Goal: Navigation & Orientation: Find specific page/section

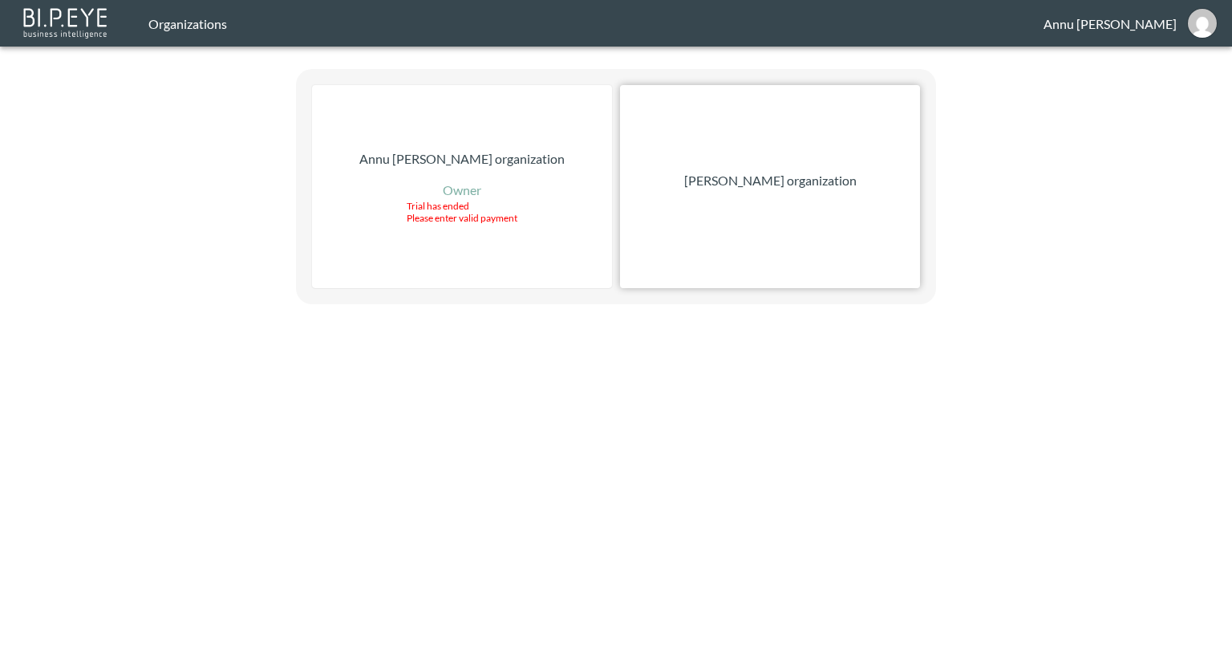
click at [724, 177] on p "[PERSON_NAME] organization" at bounding box center [770, 180] width 172 height 19
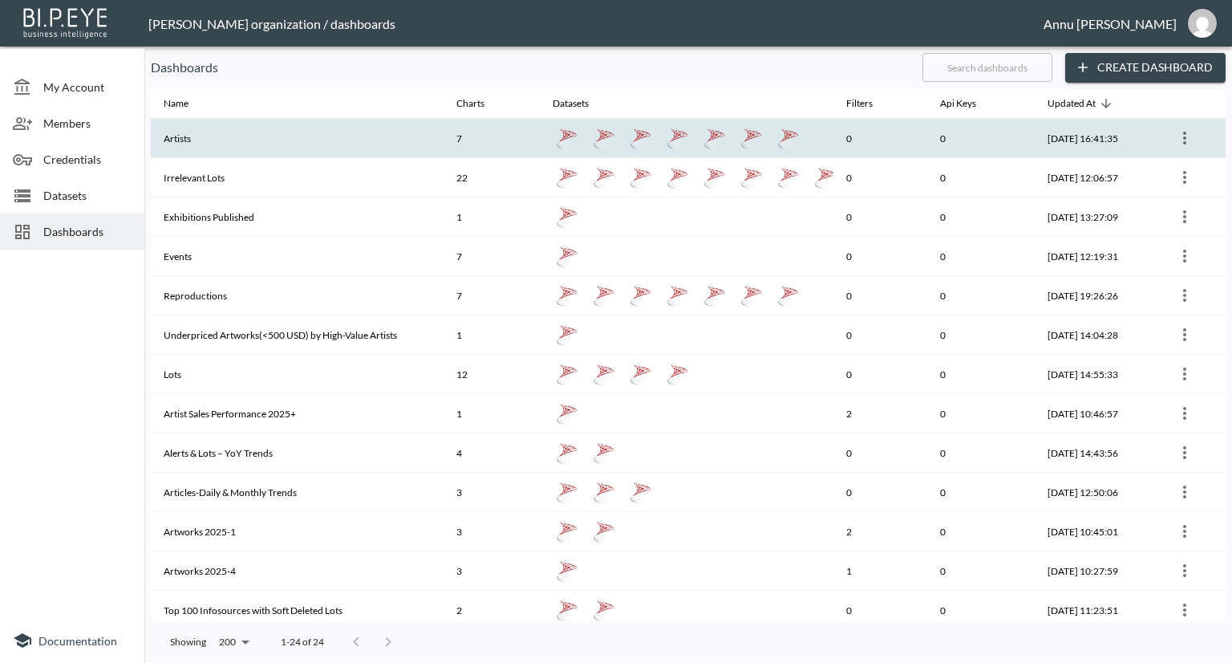
click at [262, 150] on th "Artists" at bounding box center [297, 138] width 293 height 39
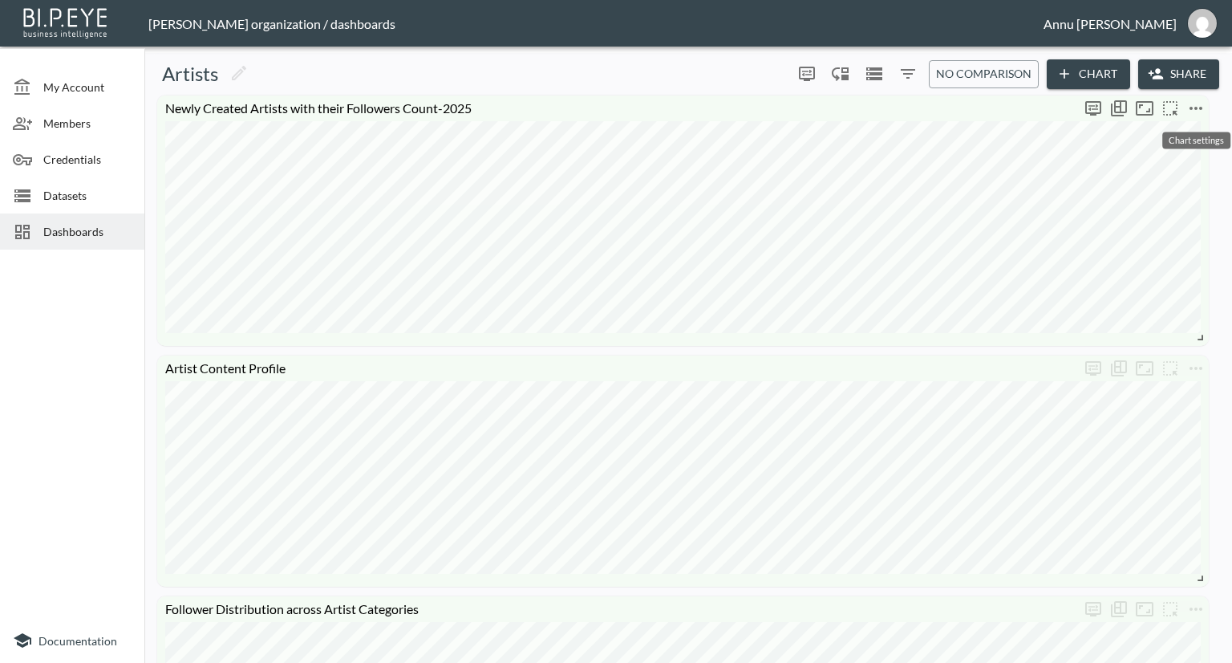
click at [1199, 107] on icon "more" at bounding box center [1196, 108] width 19 height 19
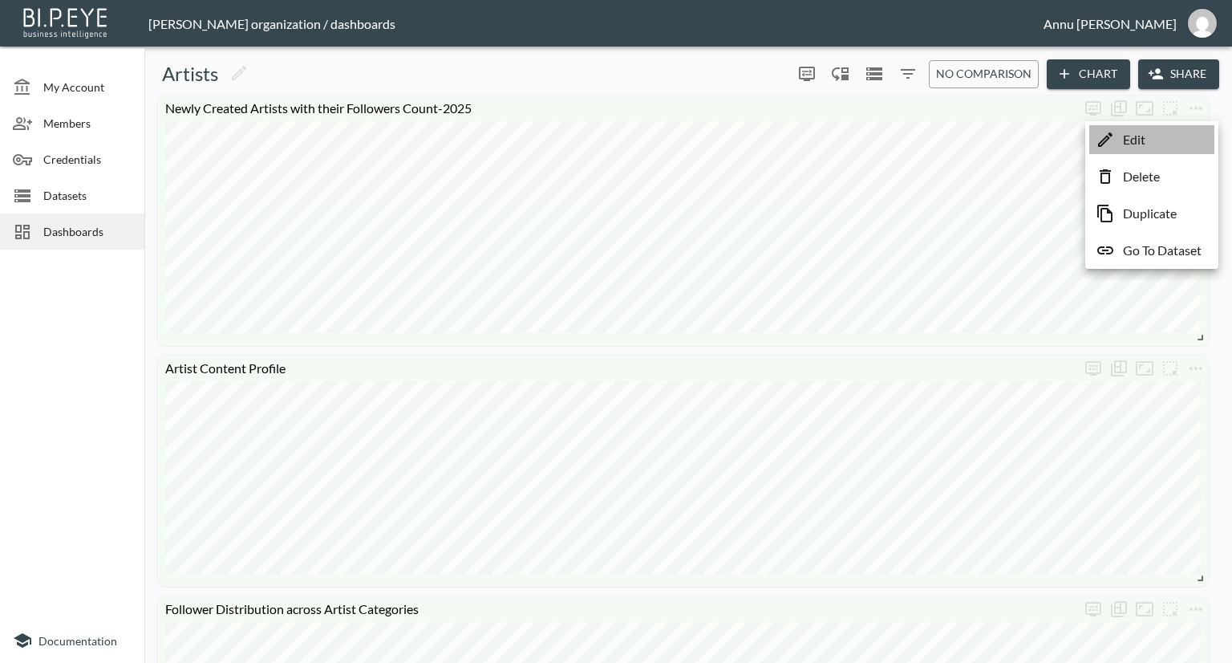
click at [1142, 136] on p "Edit" at bounding box center [1134, 139] width 22 height 19
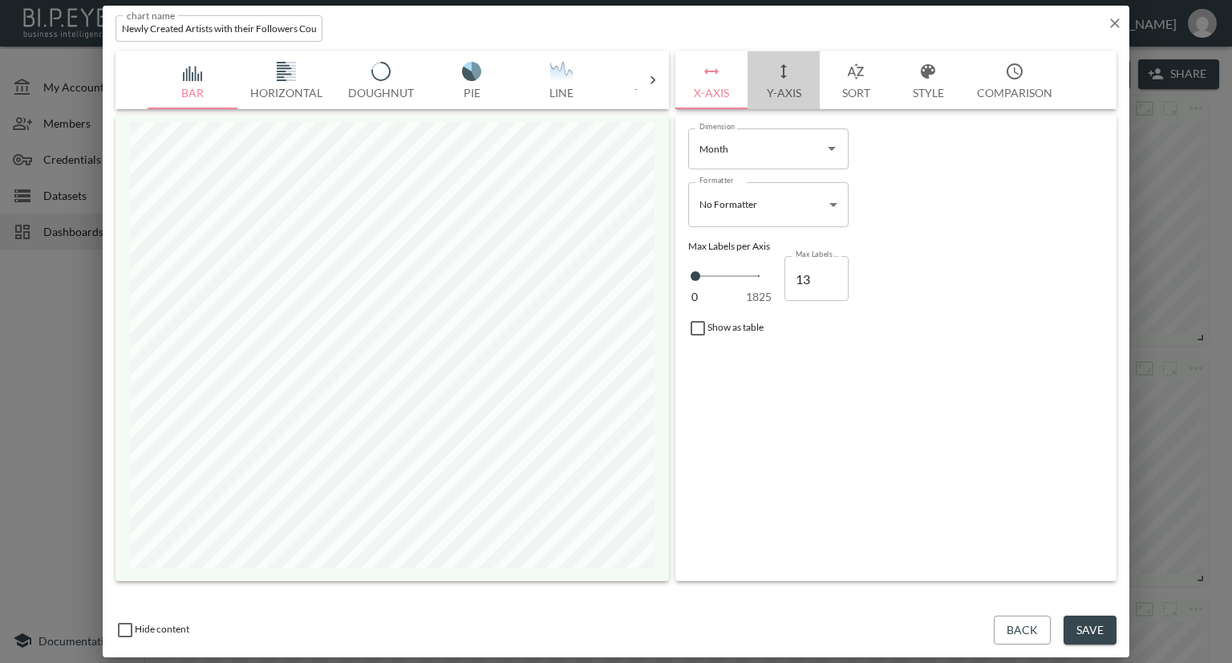
click at [777, 89] on button "Y-Axis" at bounding box center [784, 80] width 72 height 58
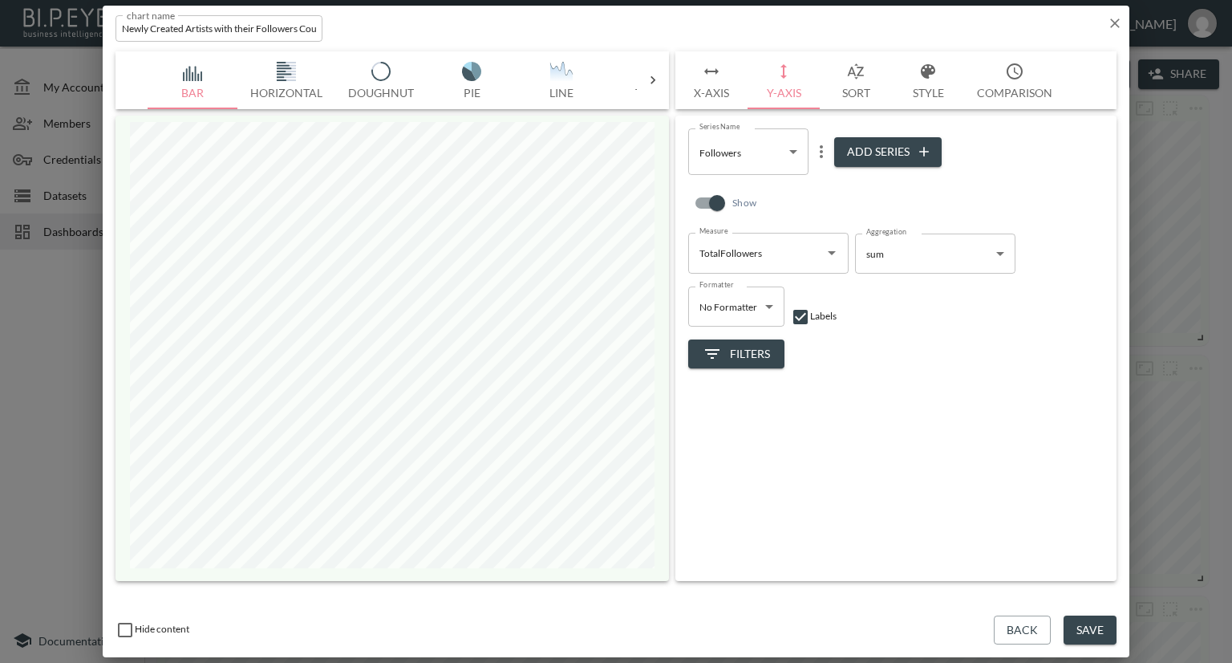
click at [751, 350] on span "Filters" at bounding box center [736, 354] width 67 height 20
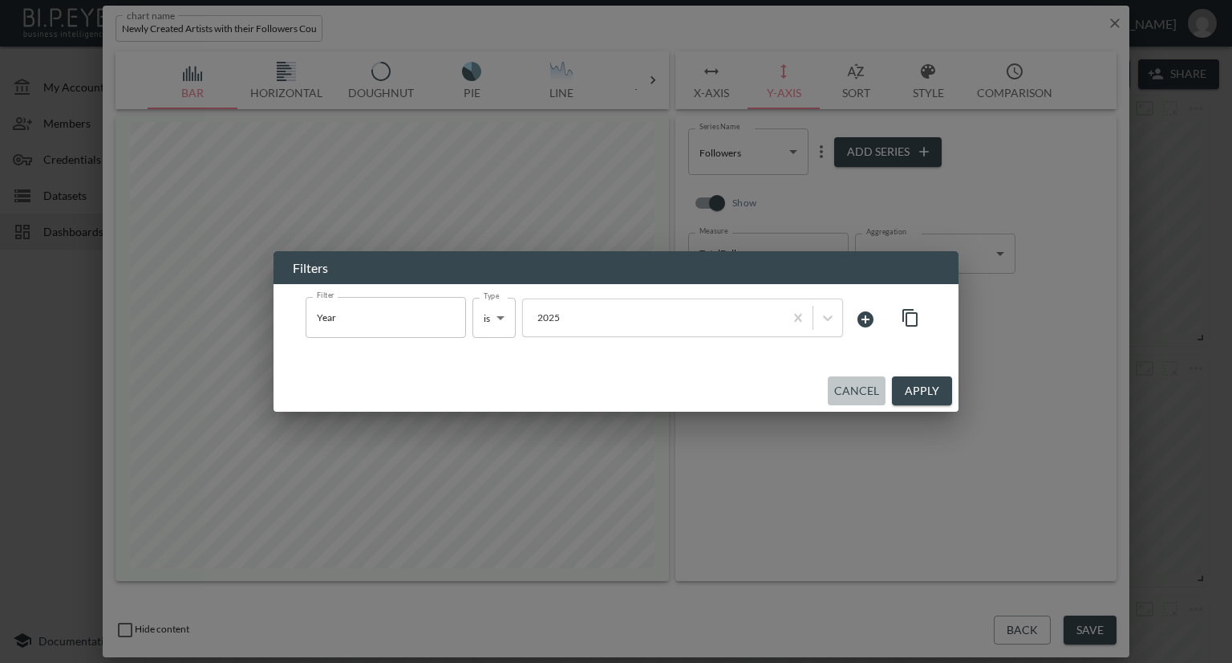
click at [859, 385] on button "Cancel" at bounding box center [857, 391] width 58 height 30
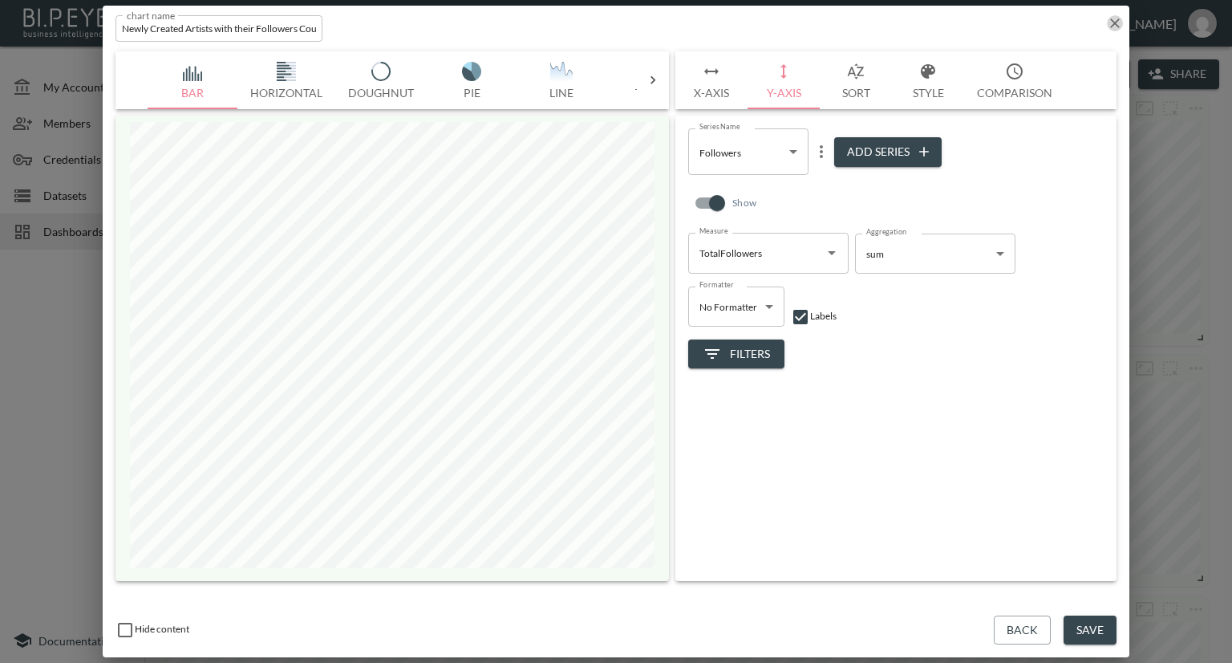
click at [1118, 19] on icon "button" at bounding box center [1115, 23] width 10 height 10
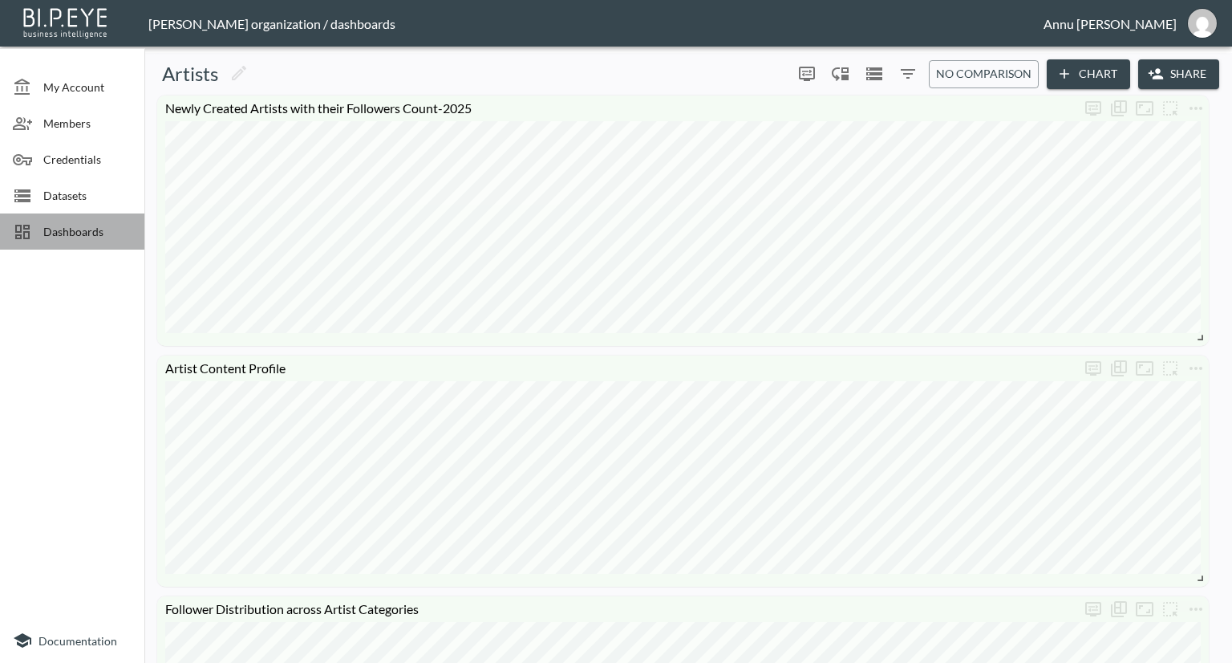
click at [71, 229] on span "Dashboards" at bounding box center [87, 231] width 88 height 17
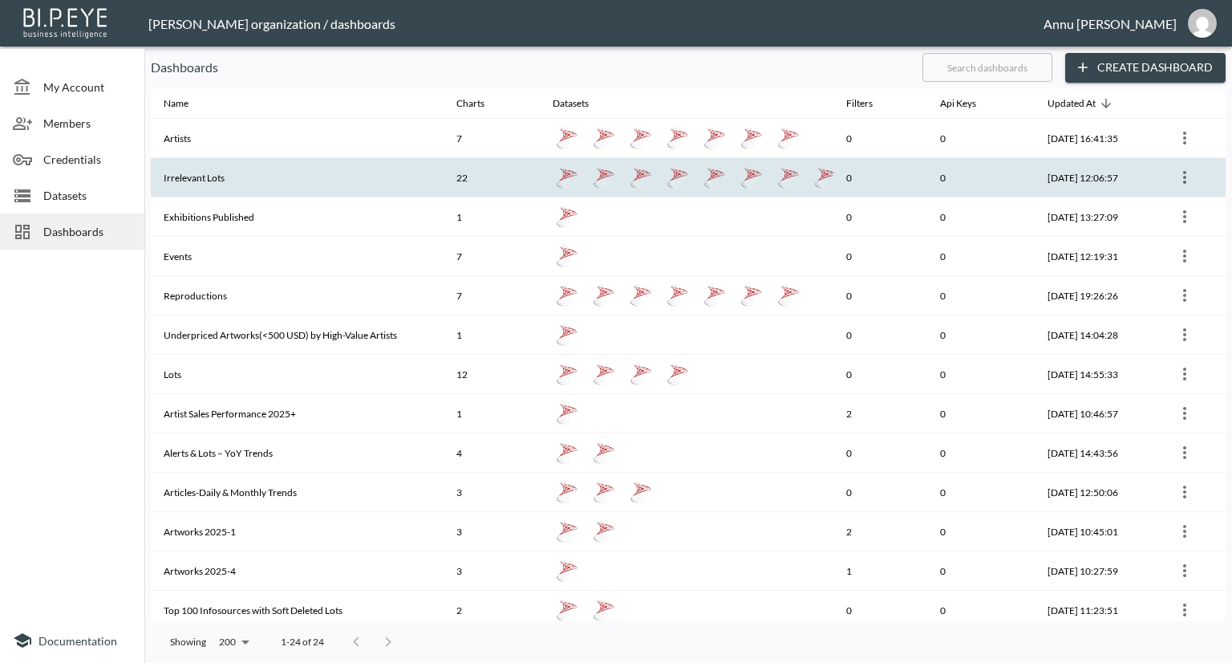
click at [222, 174] on th "Irrelevant Lots" at bounding box center [297, 177] width 293 height 39
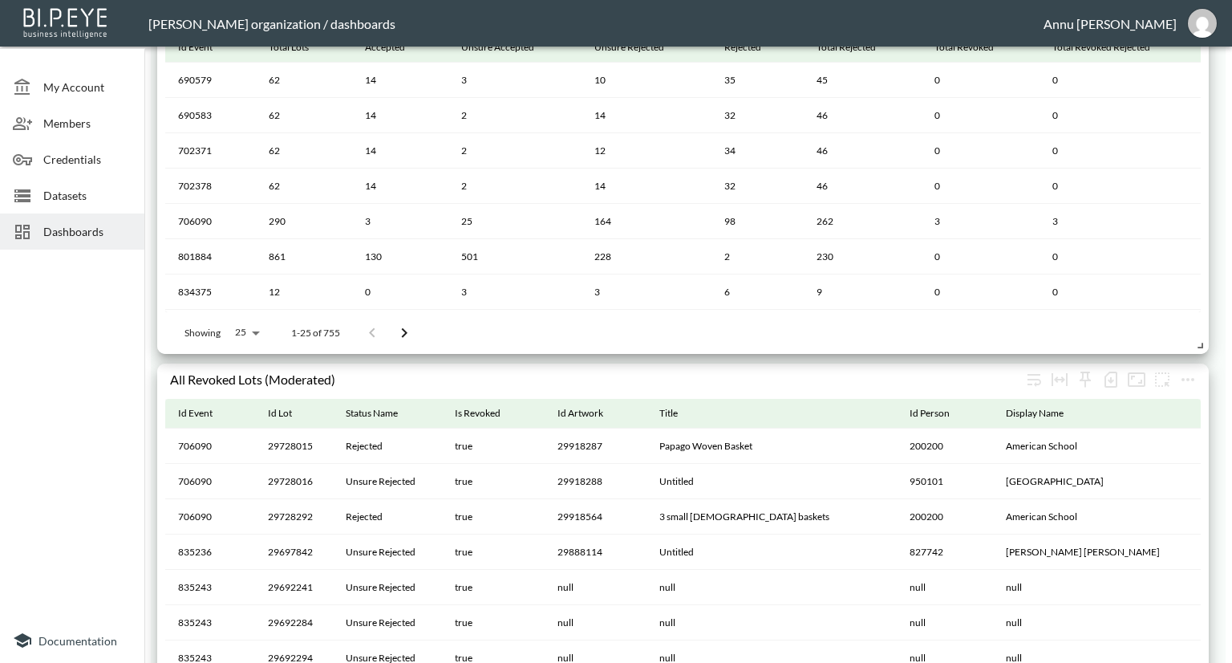
scroll to position [1524, 0]
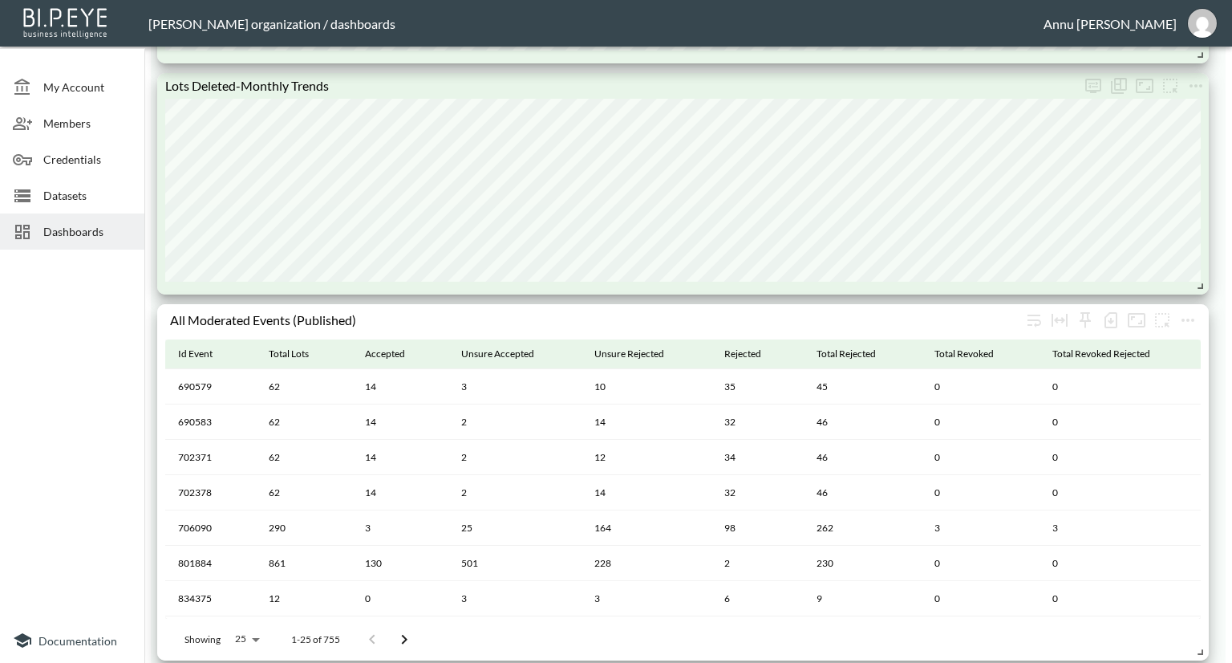
click at [74, 202] on span "Datasets" at bounding box center [87, 195] width 88 height 17
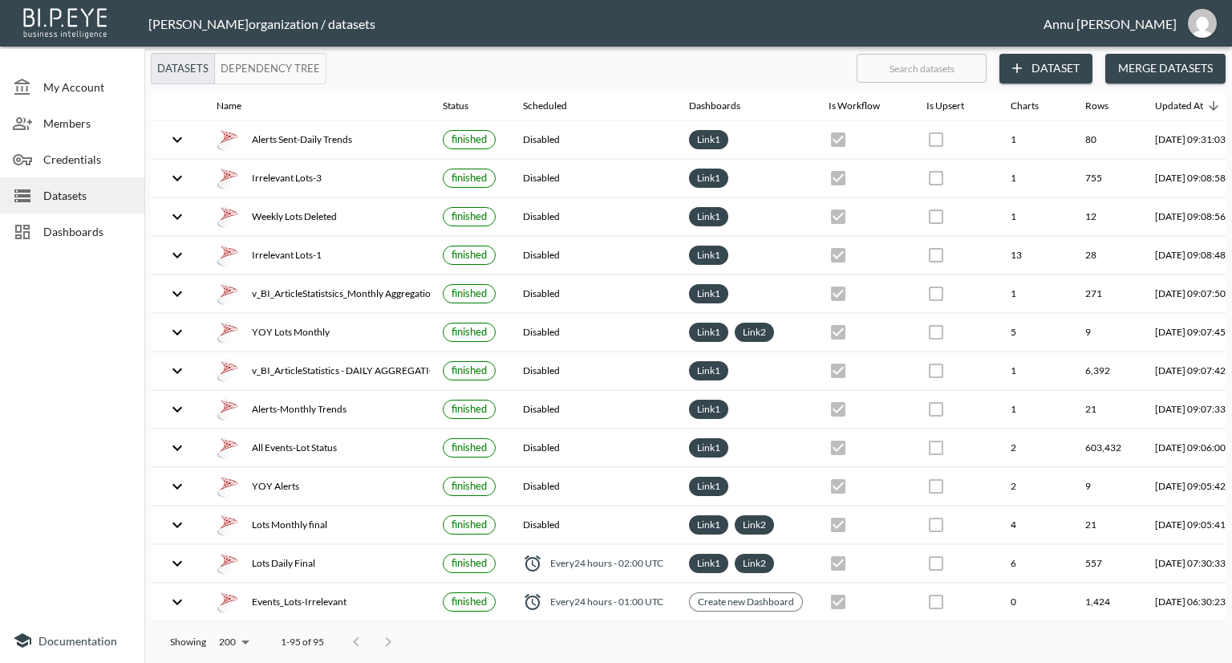
click at [80, 229] on span "Dashboards" at bounding box center [87, 231] width 88 height 17
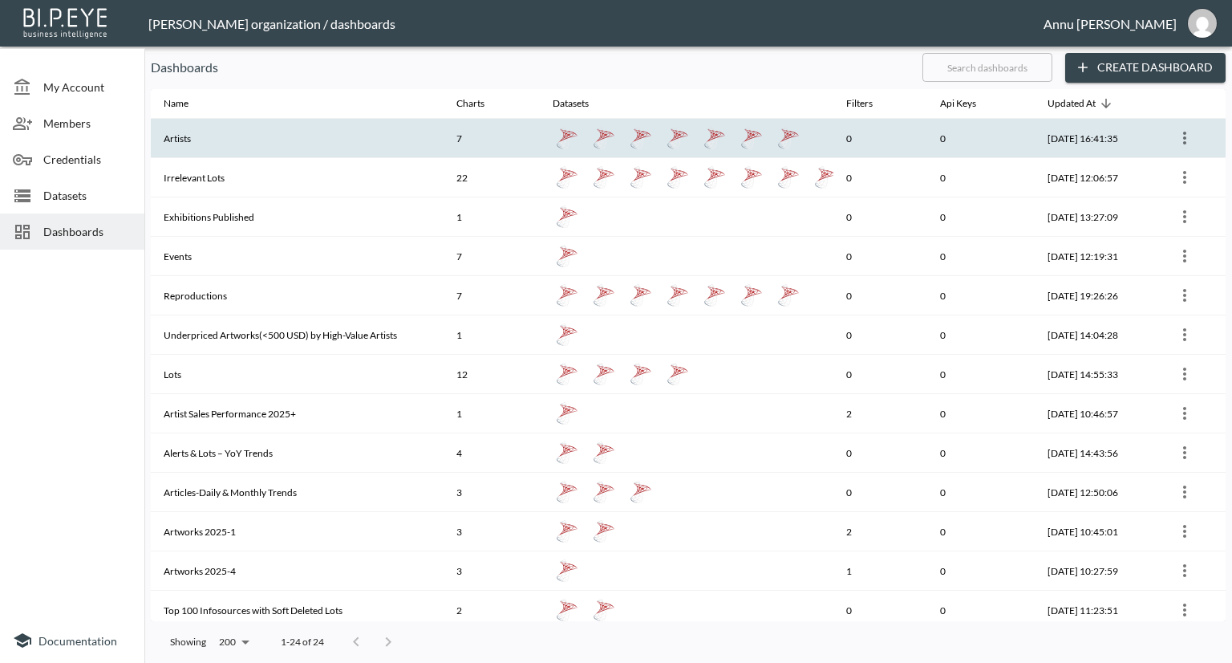
click at [359, 139] on th "Artists" at bounding box center [297, 138] width 293 height 39
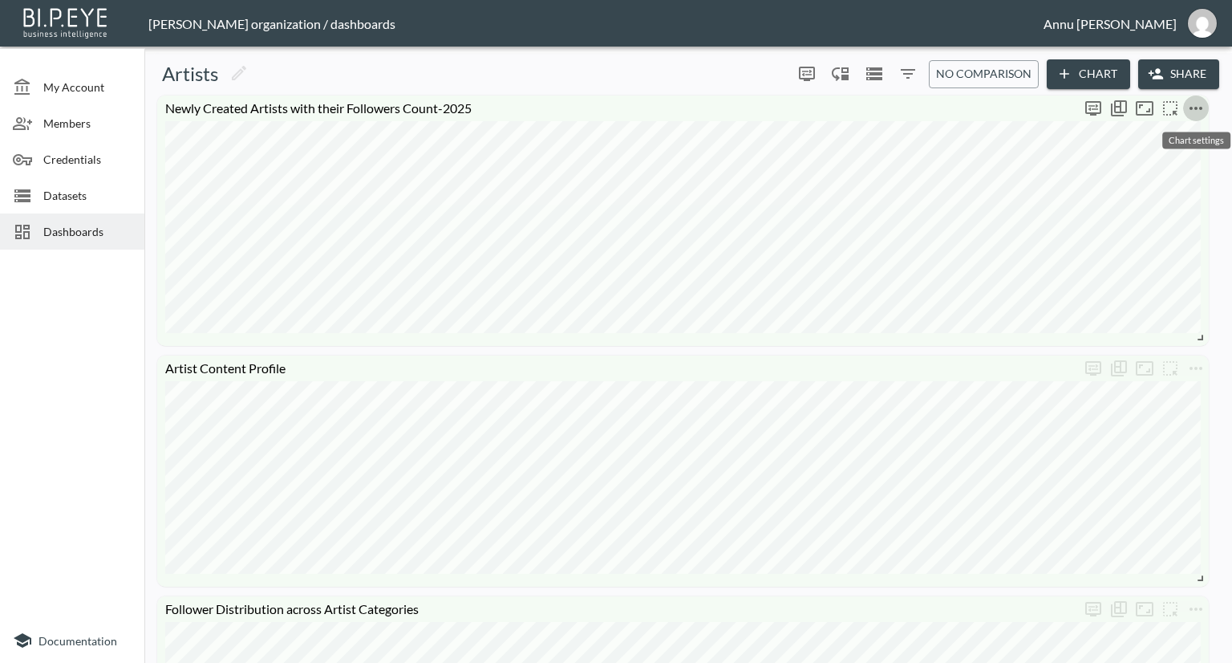
click at [1203, 108] on icon "more" at bounding box center [1196, 108] width 19 height 19
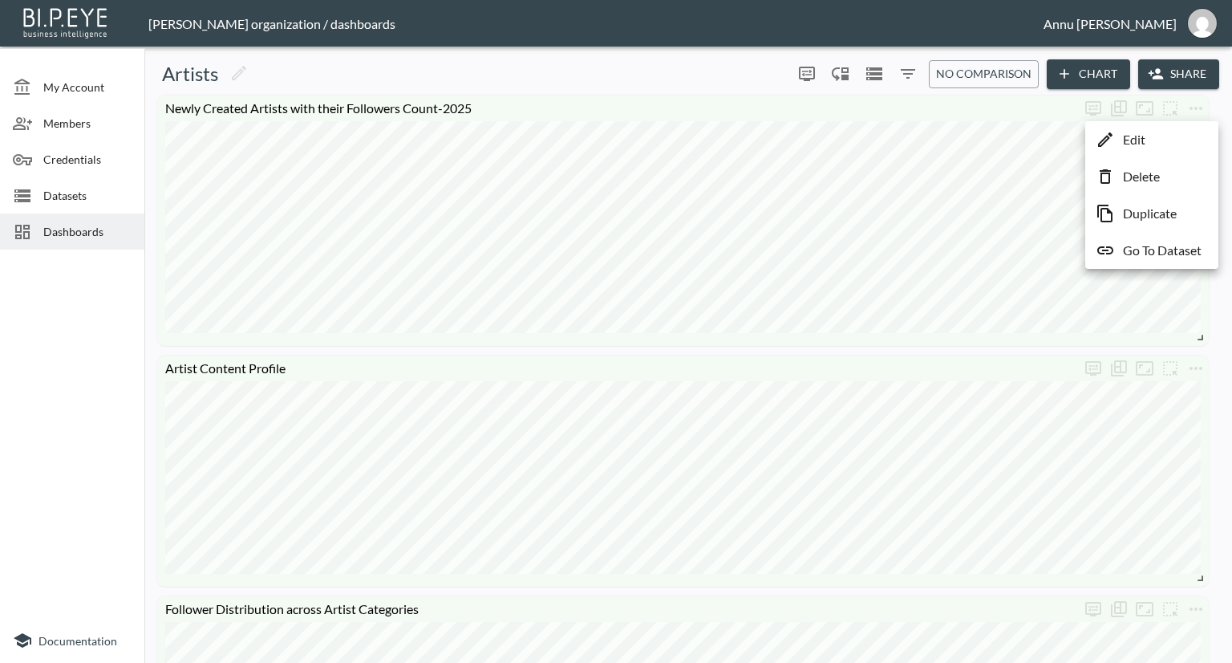
click at [1187, 249] on p "Go To Dataset" at bounding box center [1162, 250] width 79 height 19
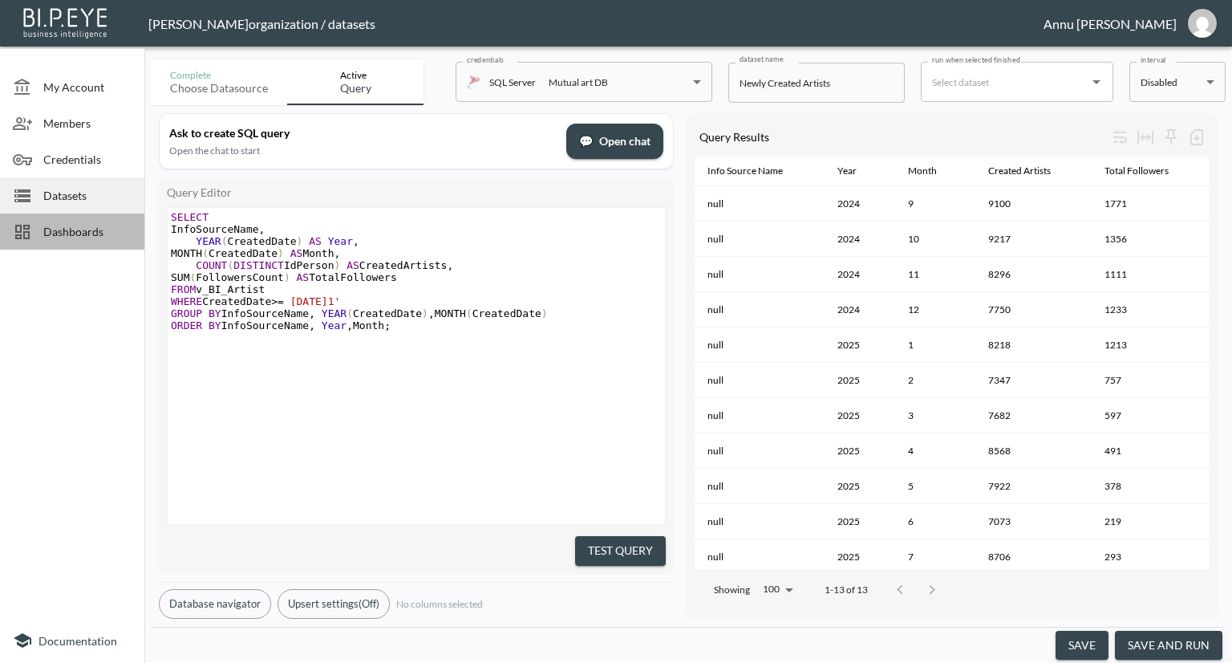
click at [63, 226] on span "Dashboards" at bounding box center [87, 231] width 88 height 17
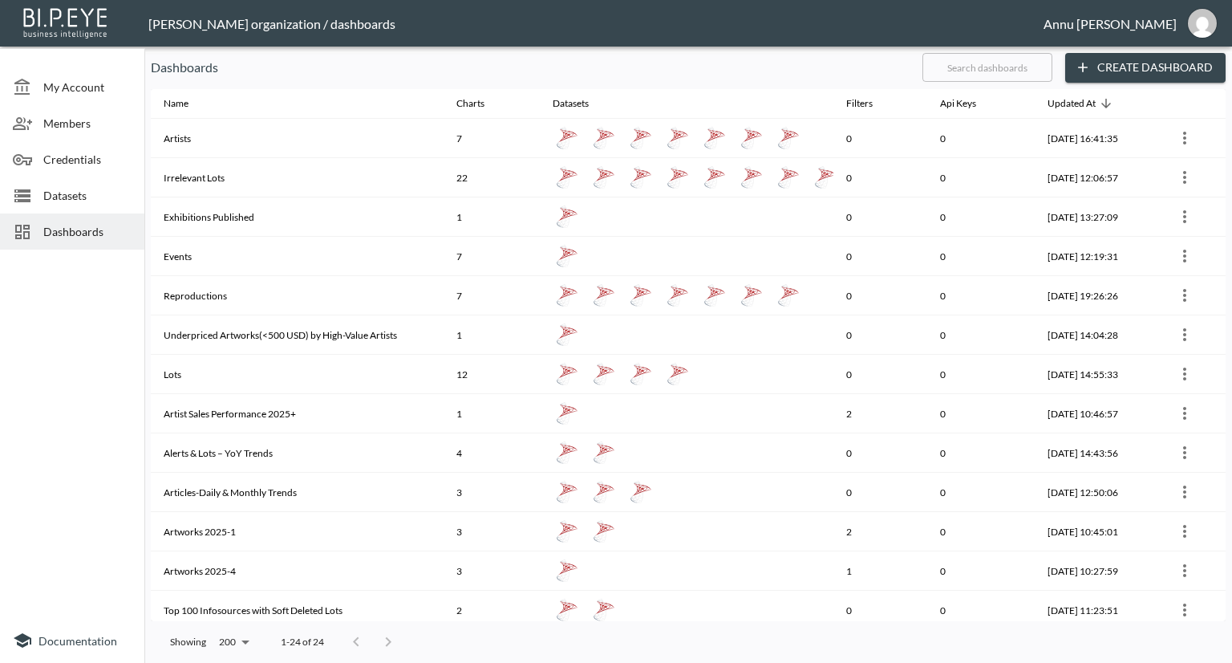
click at [65, 196] on span "Datasets" at bounding box center [87, 195] width 88 height 17
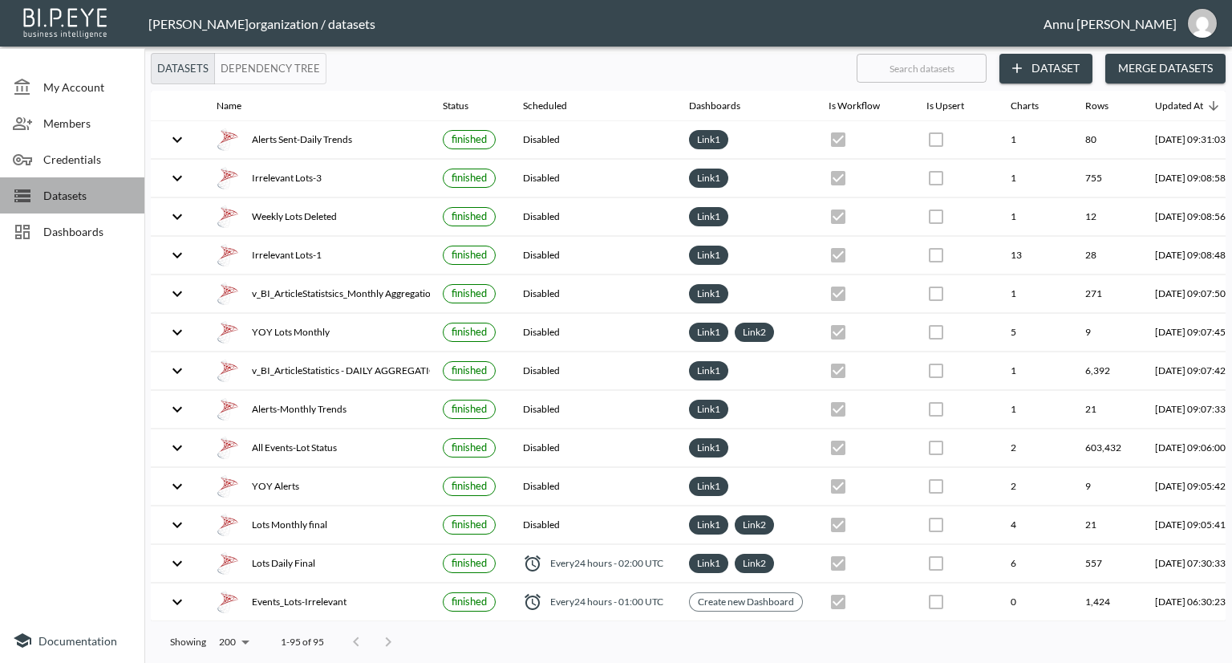
click at [83, 197] on span "Datasets" at bounding box center [87, 195] width 88 height 17
click at [103, 225] on span "Dashboards" at bounding box center [87, 231] width 88 height 17
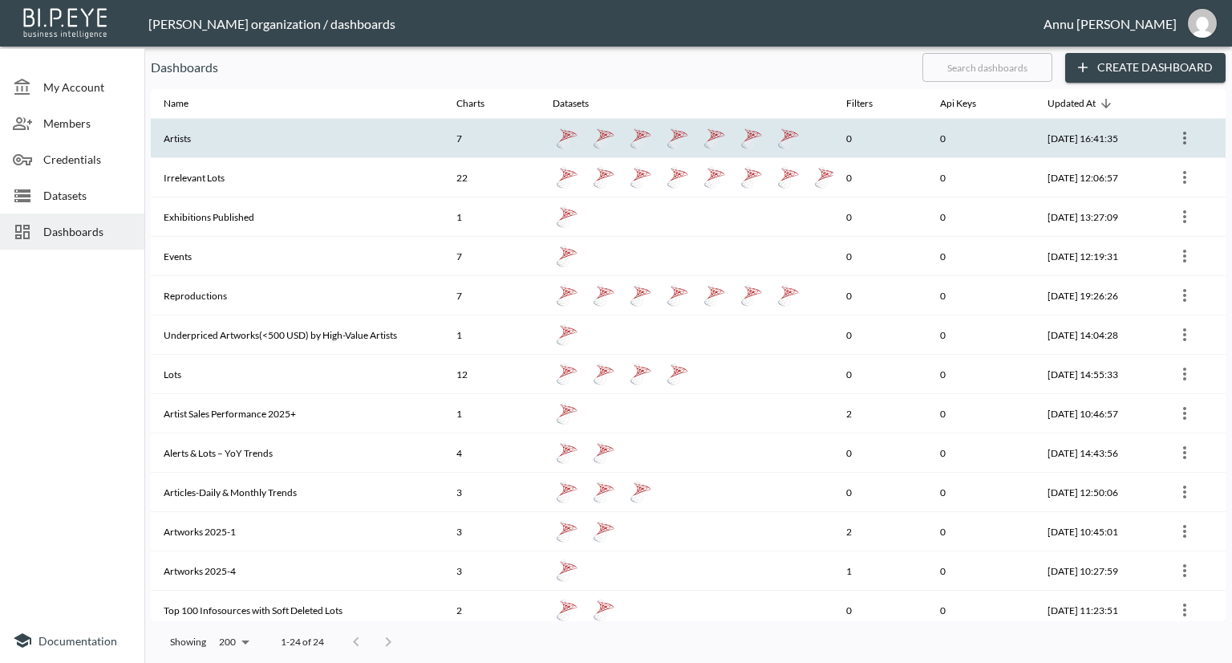
click at [209, 150] on th "Artists" at bounding box center [297, 138] width 293 height 39
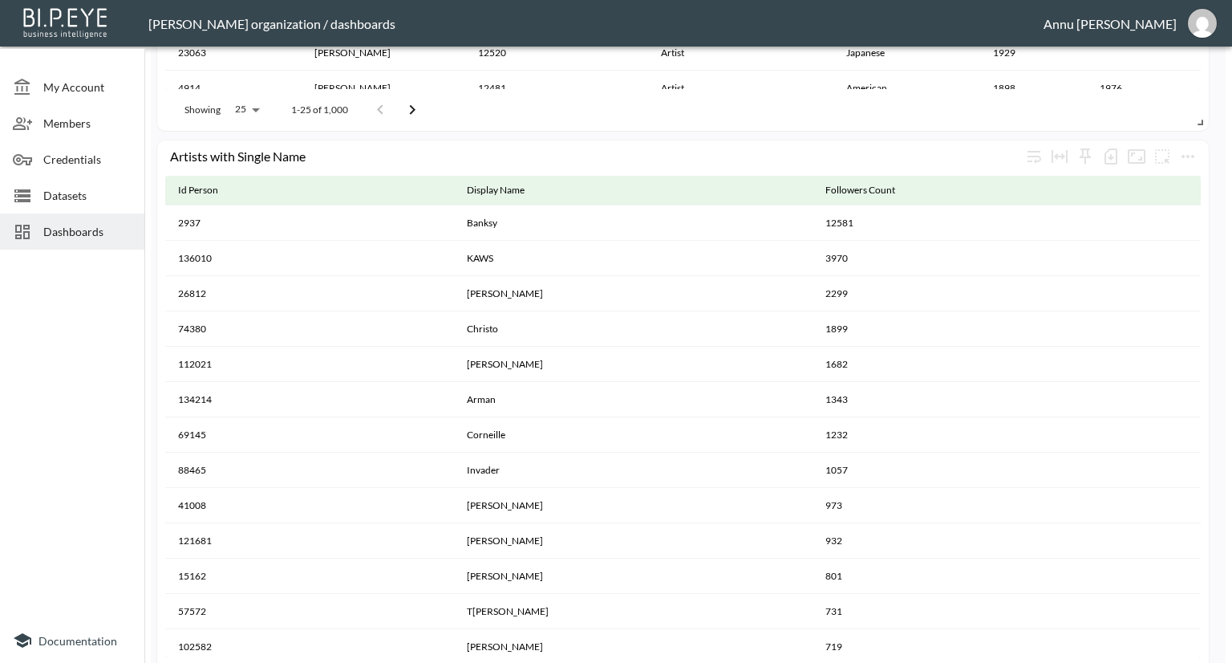
scroll to position [2054, 0]
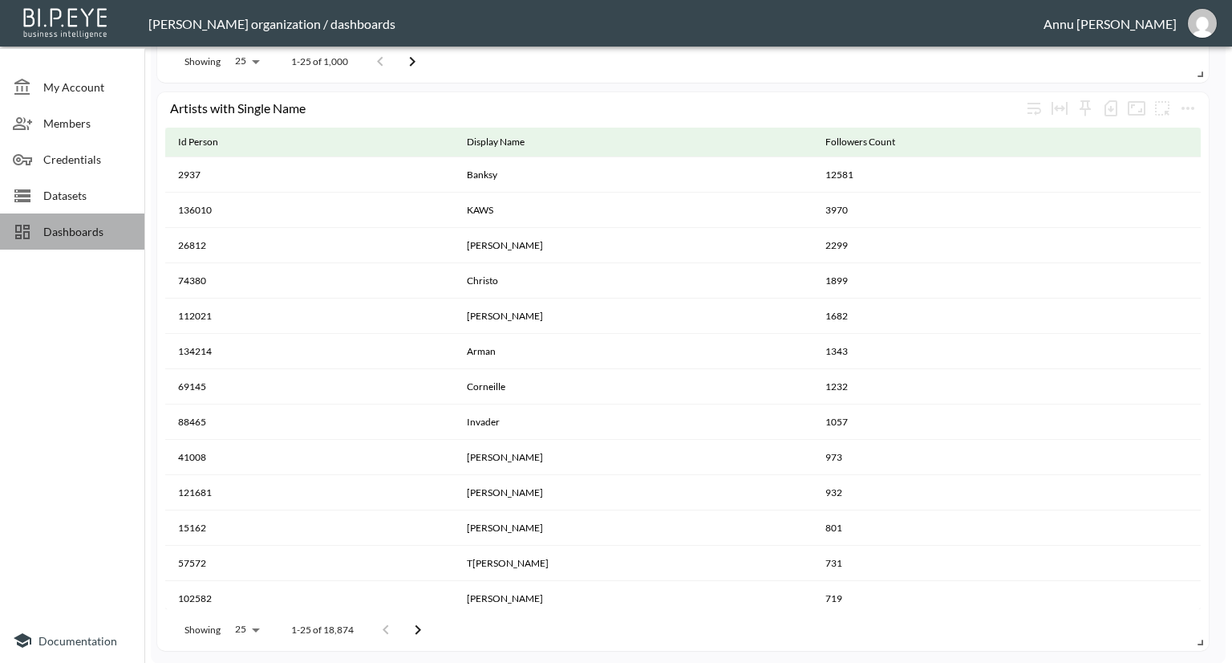
click at [90, 225] on span "Dashboards" at bounding box center [87, 231] width 88 height 17
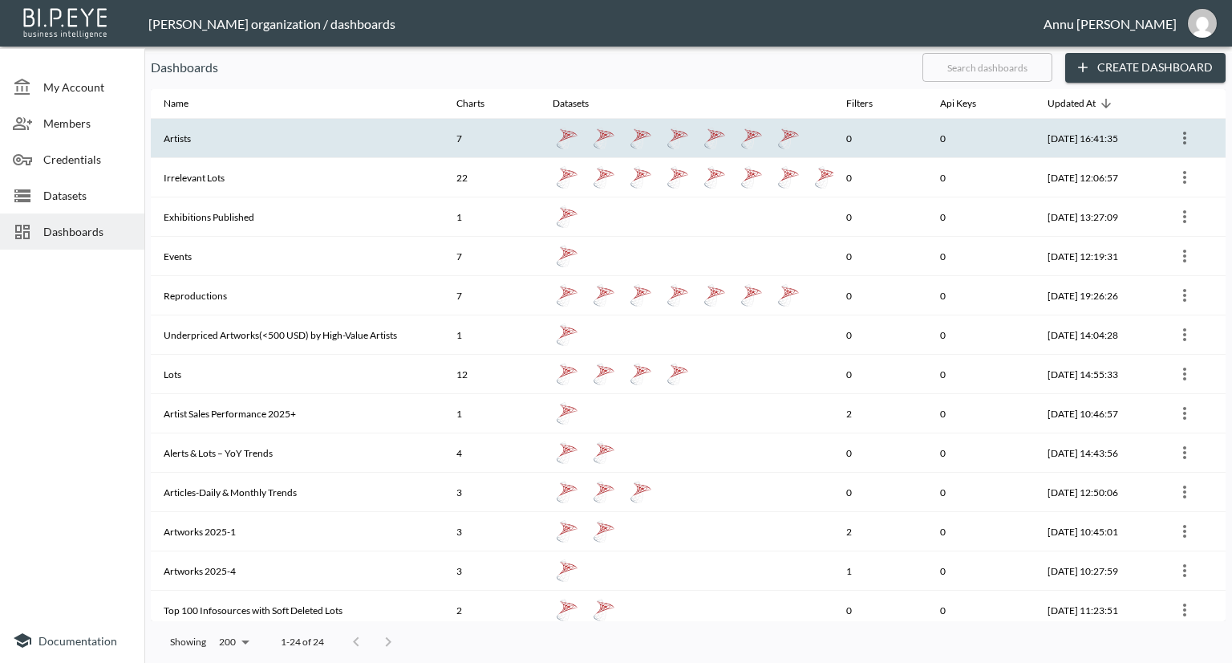
click at [182, 131] on th "Artists" at bounding box center [297, 138] width 293 height 39
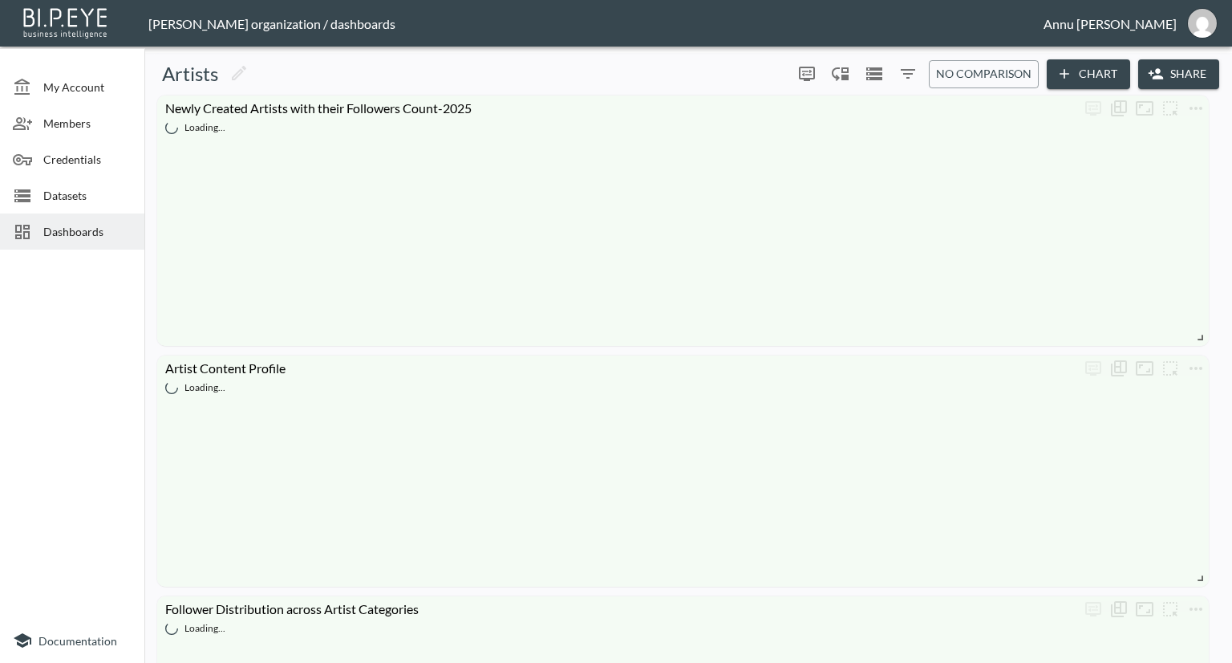
click at [96, 232] on span "Dashboards" at bounding box center [87, 231] width 88 height 17
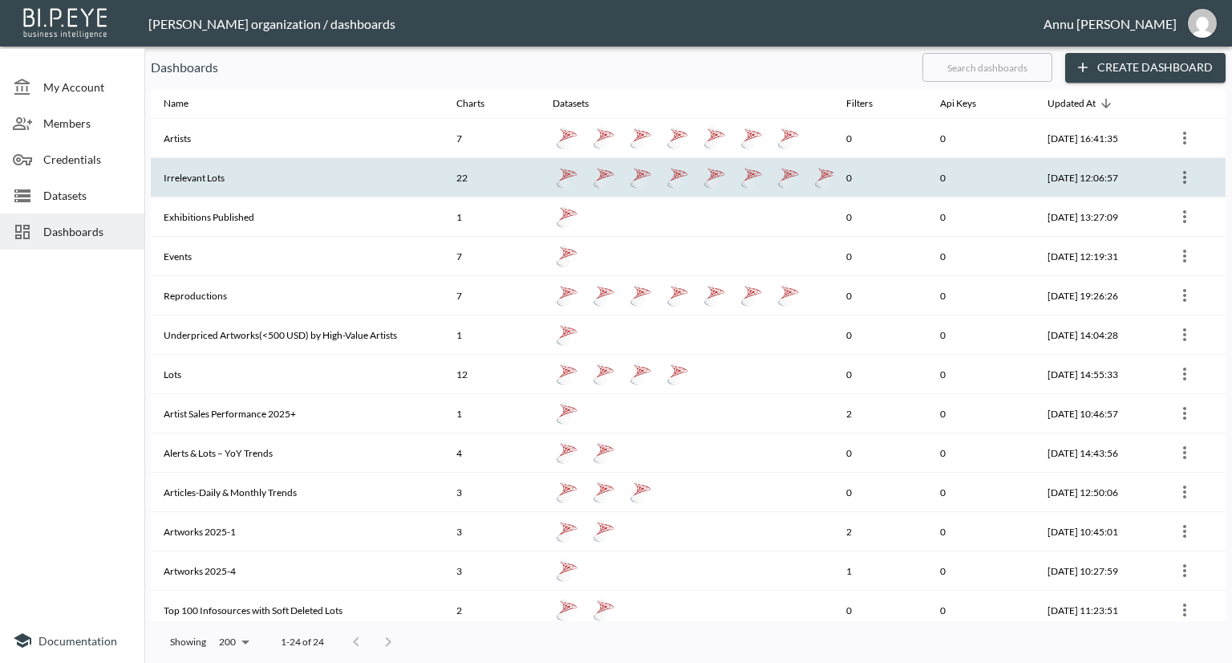
click at [197, 172] on th "Irrelevant Lots" at bounding box center [297, 177] width 293 height 39
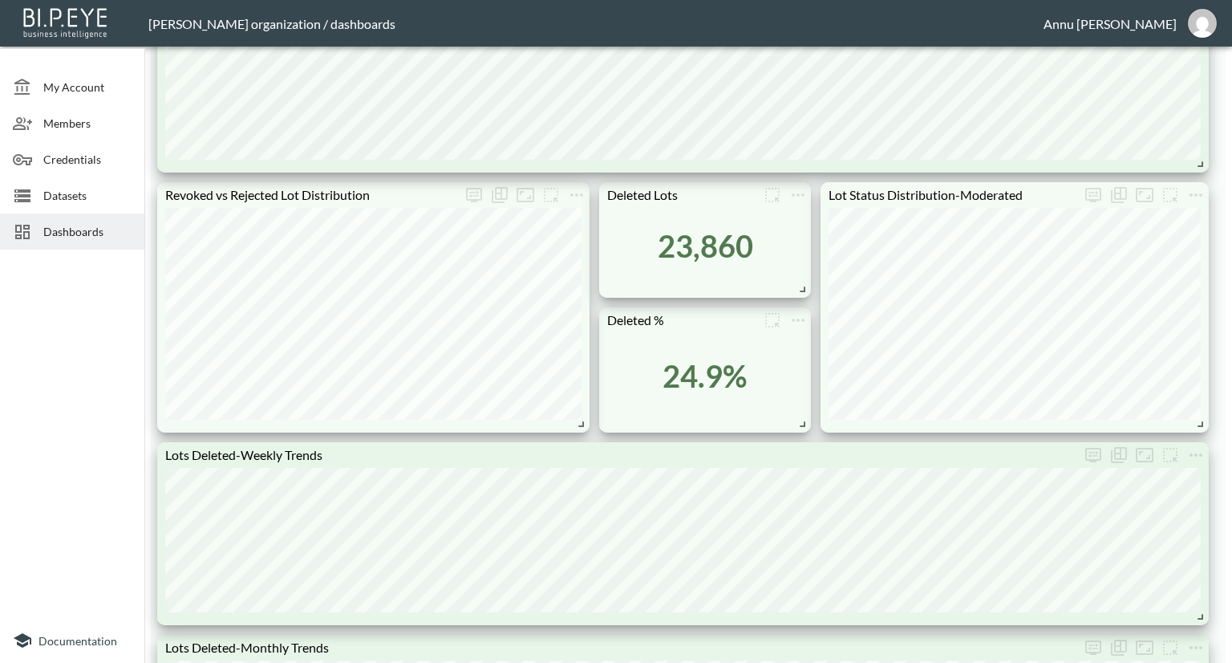
scroll to position [1364, 0]
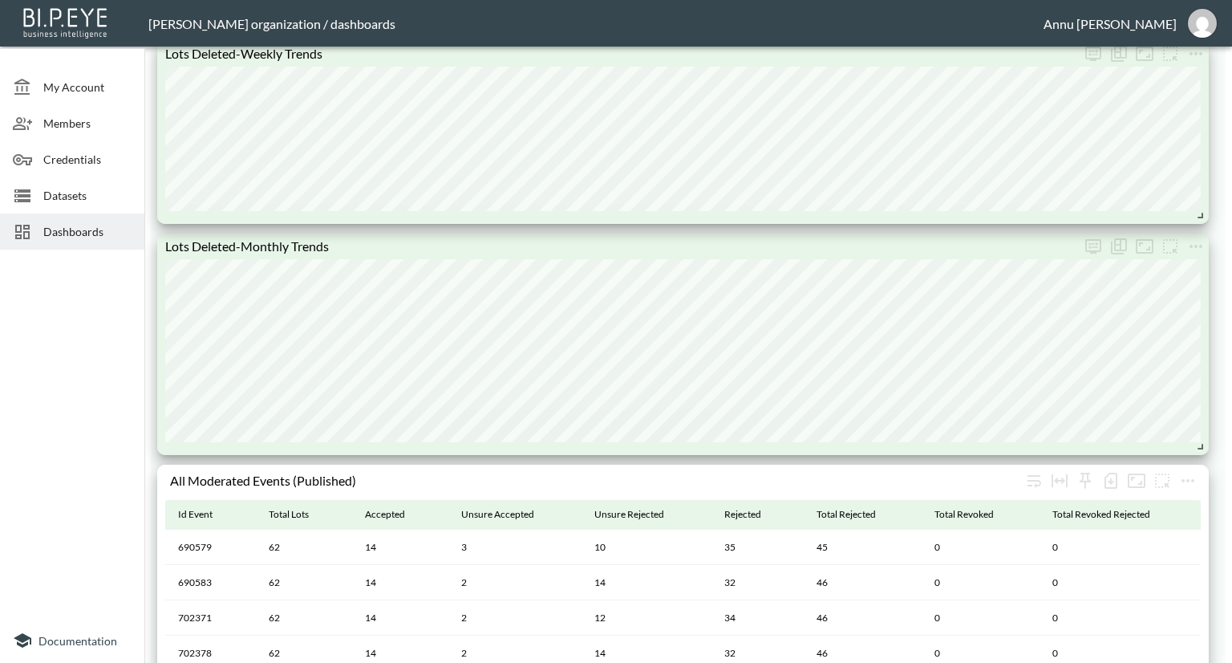
click at [108, 193] on span "Datasets" at bounding box center [87, 195] width 88 height 17
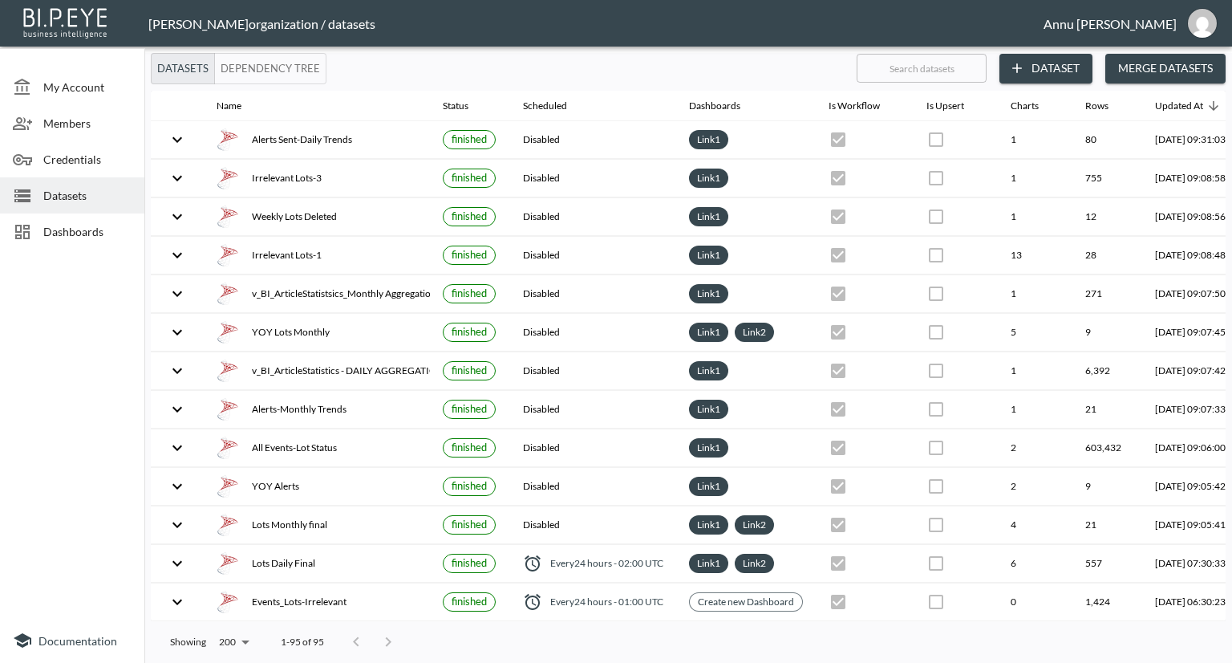
drag, startPoint x: 96, startPoint y: 224, endPoint x: 99, endPoint y: 216, distance: 8.6
click at [96, 224] on span "Dashboards" at bounding box center [87, 231] width 88 height 17
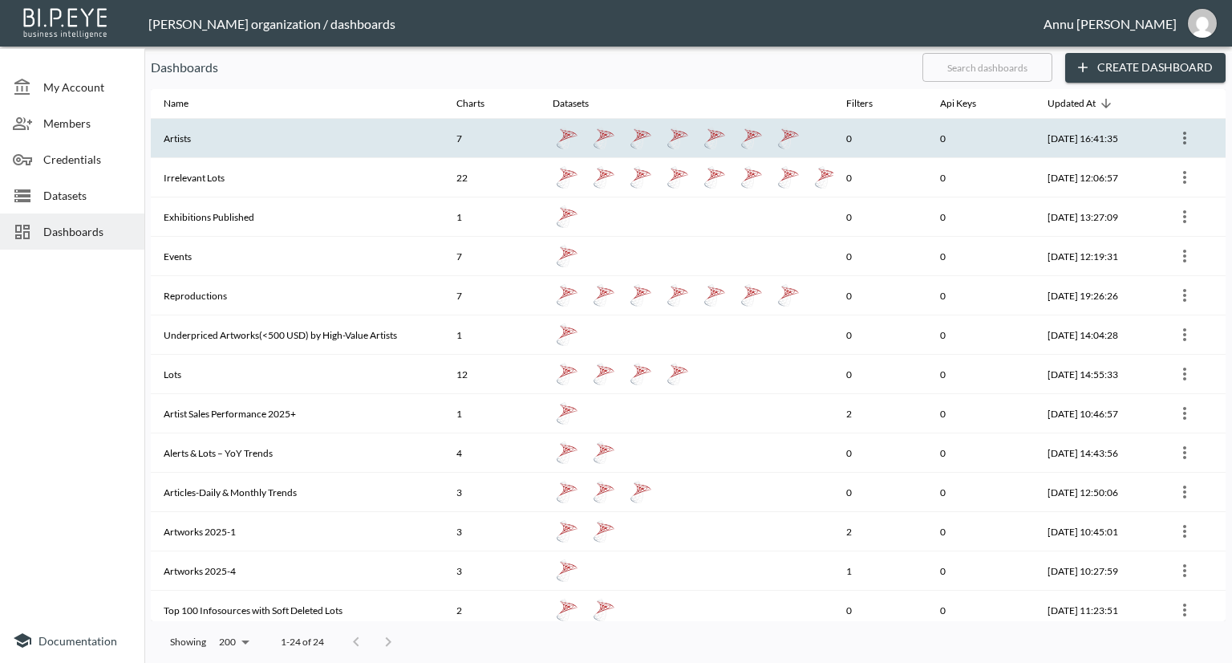
click at [228, 145] on th "Artists" at bounding box center [297, 138] width 293 height 39
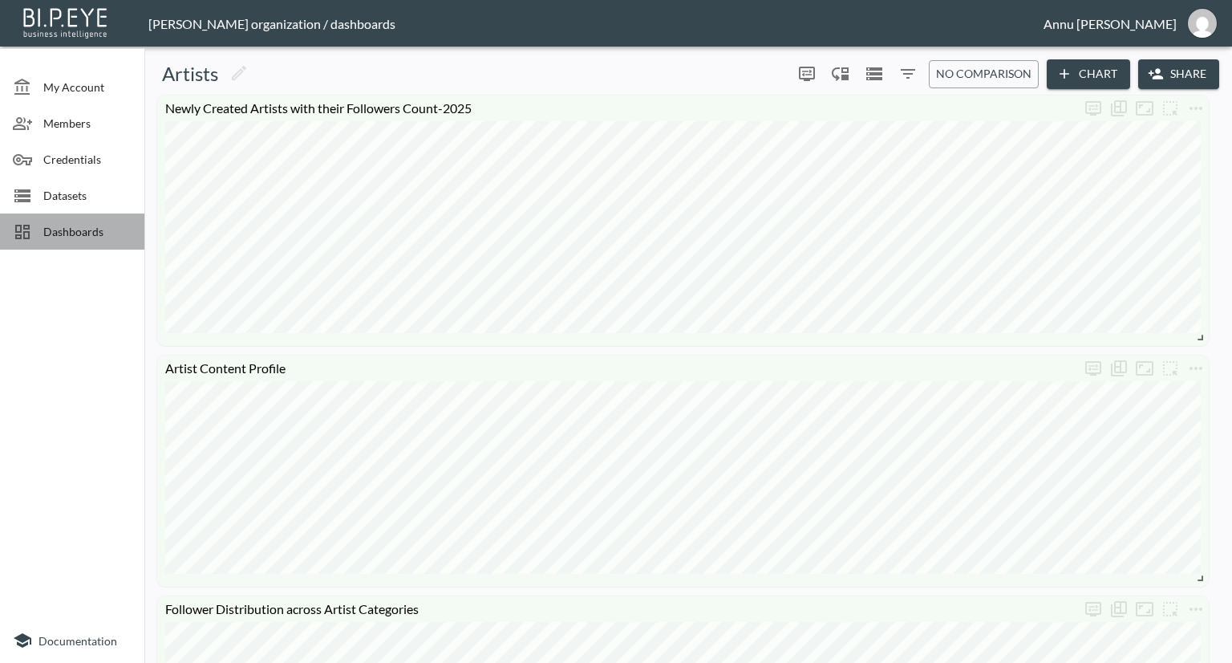
click at [93, 225] on span "Dashboards" at bounding box center [87, 231] width 88 height 17
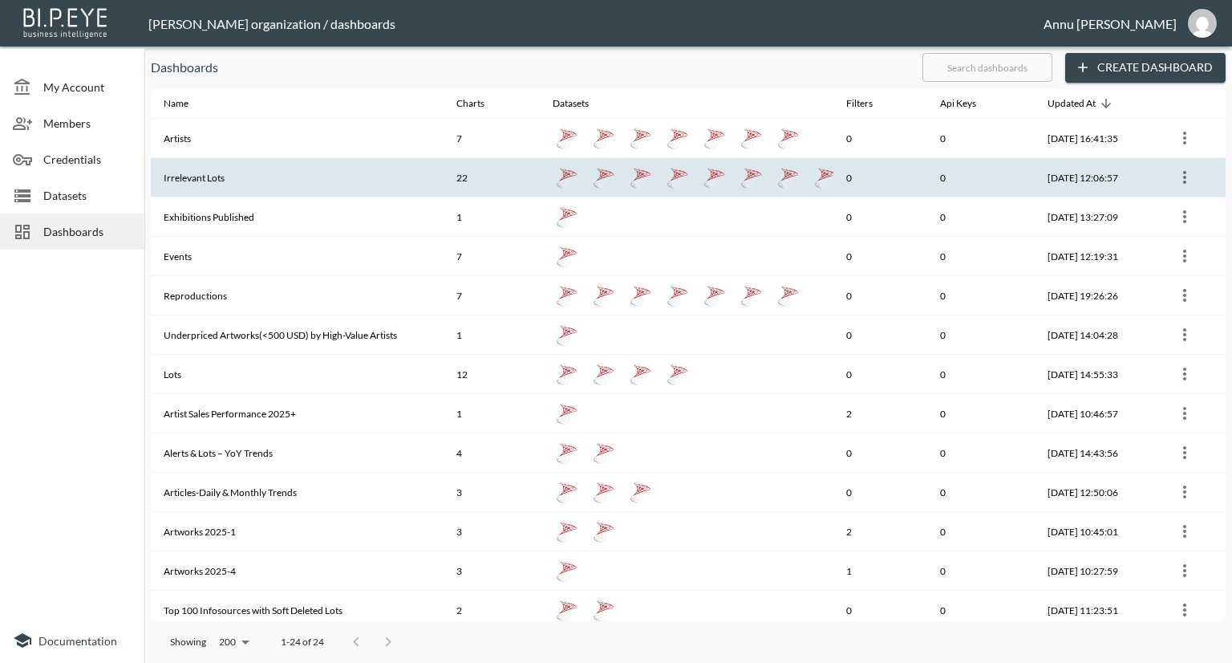
click at [294, 185] on th "Irrelevant Lots" at bounding box center [297, 177] width 293 height 39
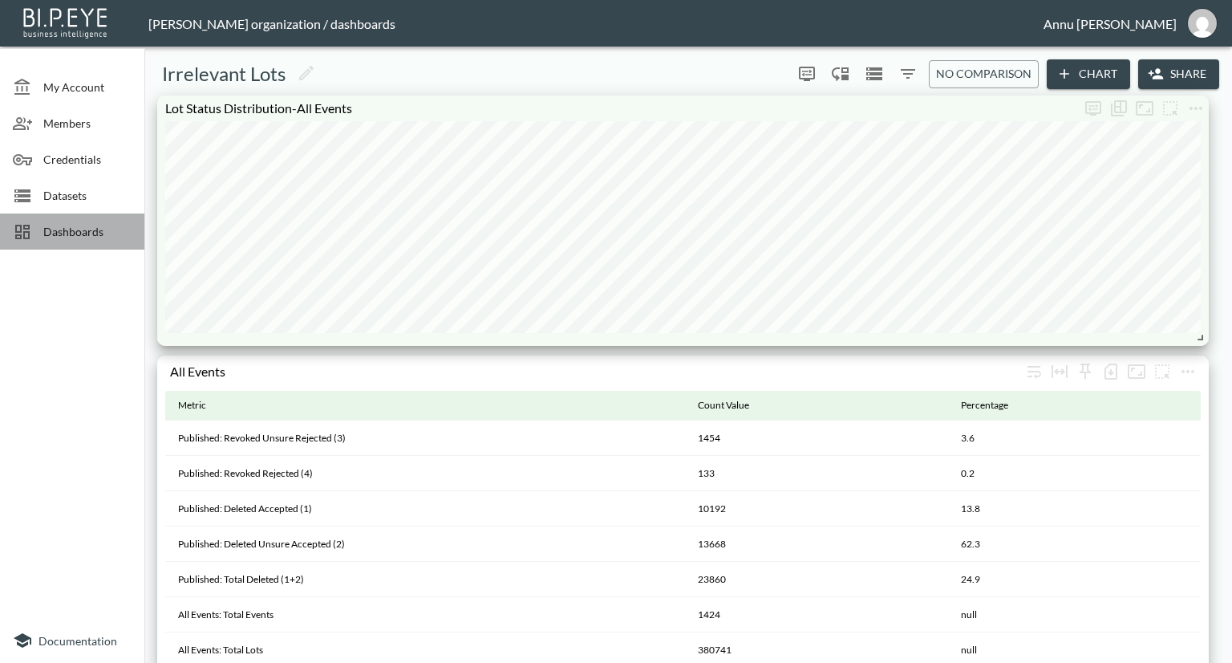
click at [99, 225] on span "Dashboards" at bounding box center [87, 231] width 88 height 17
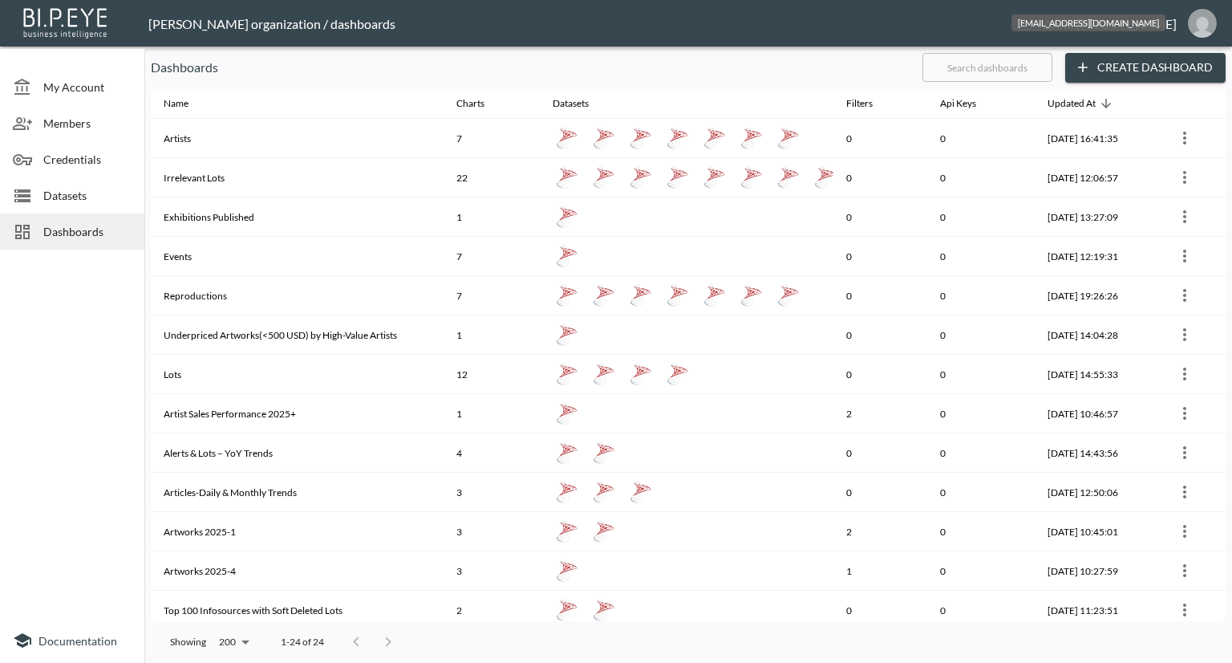
click at [1207, 21] on img "annu@mutualart.com" at bounding box center [1202, 23] width 29 height 29
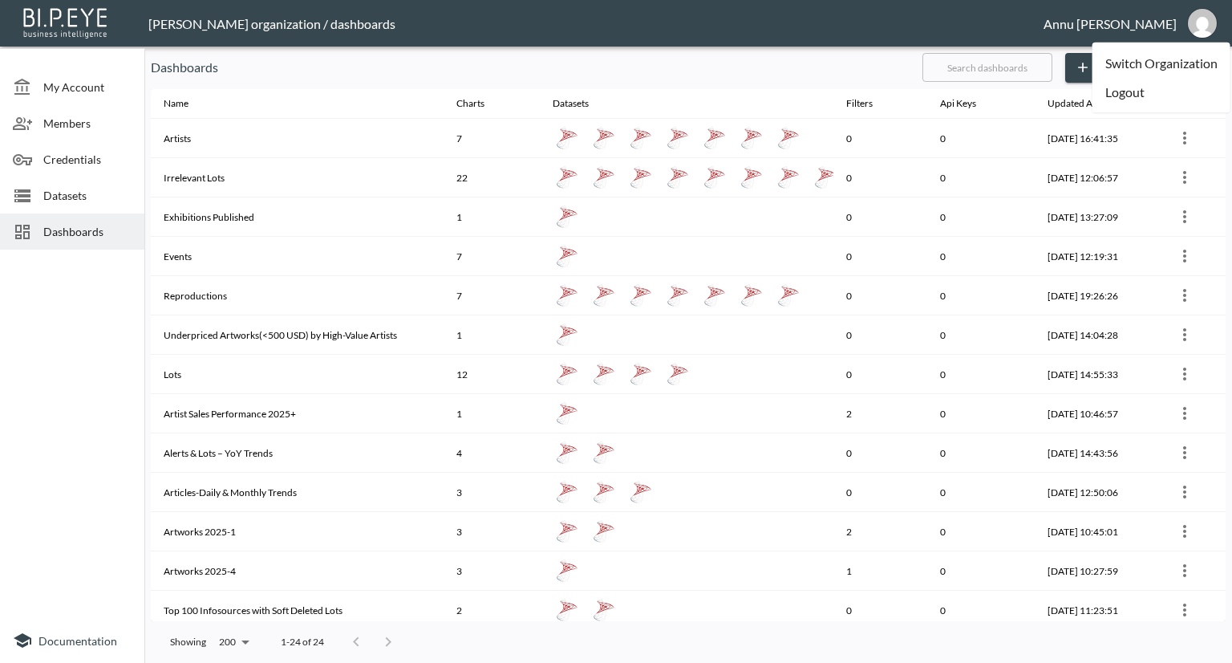
click at [1128, 94] on li "Logout" at bounding box center [1162, 92] width 138 height 29
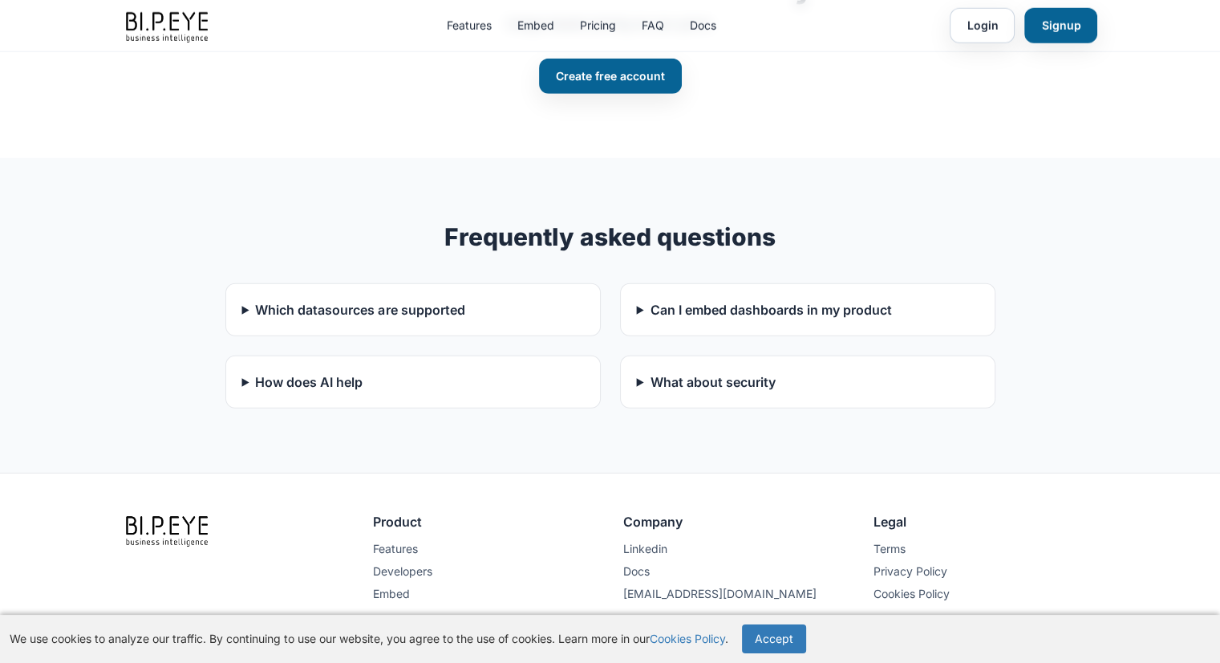
scroll to position [4587, 0]
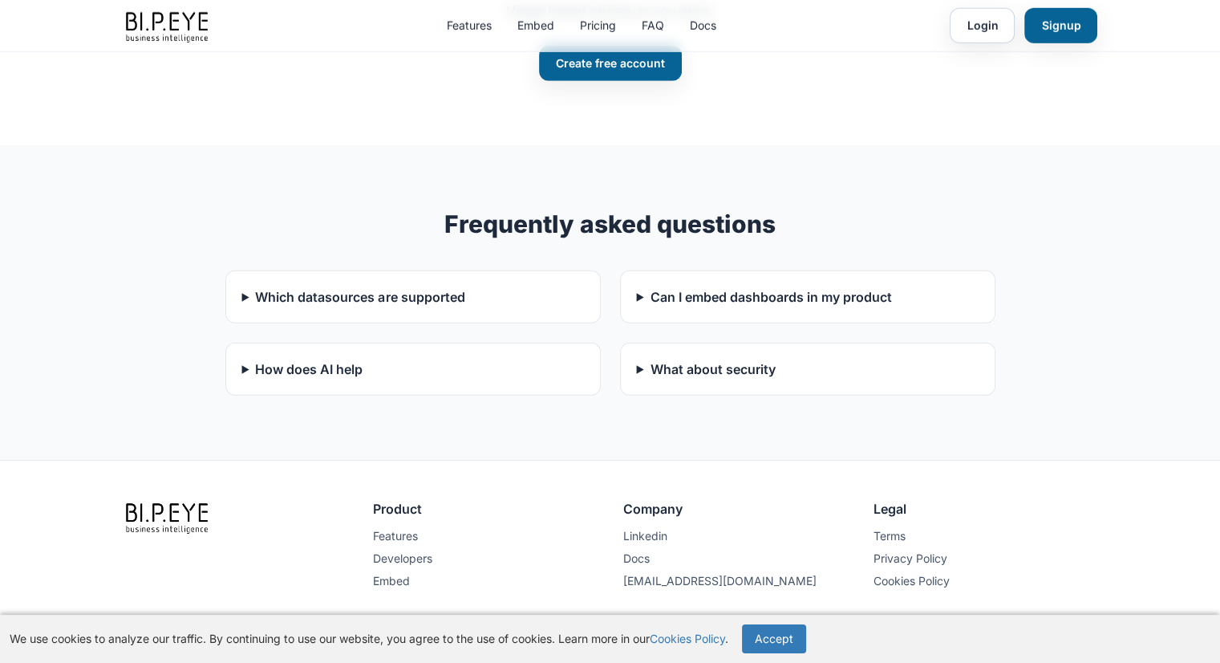
click at [671, 359] on summary "What about security" at bounding box center [808, 368] width 342 height 19
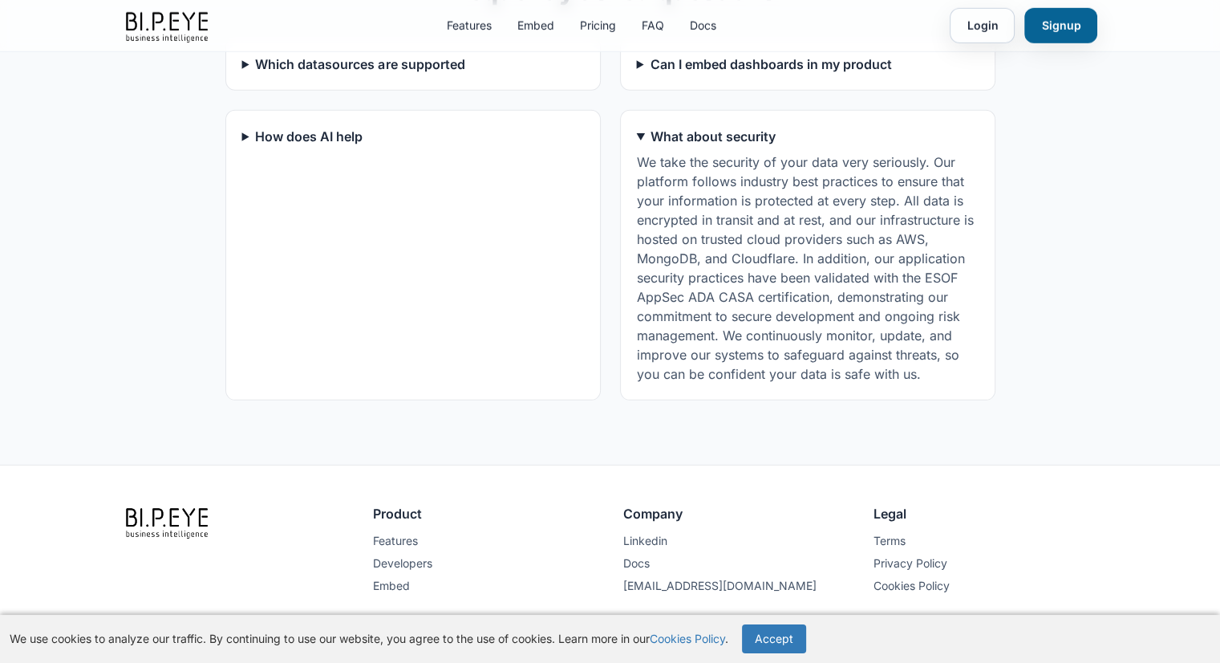
scroll to position [4811, 0]
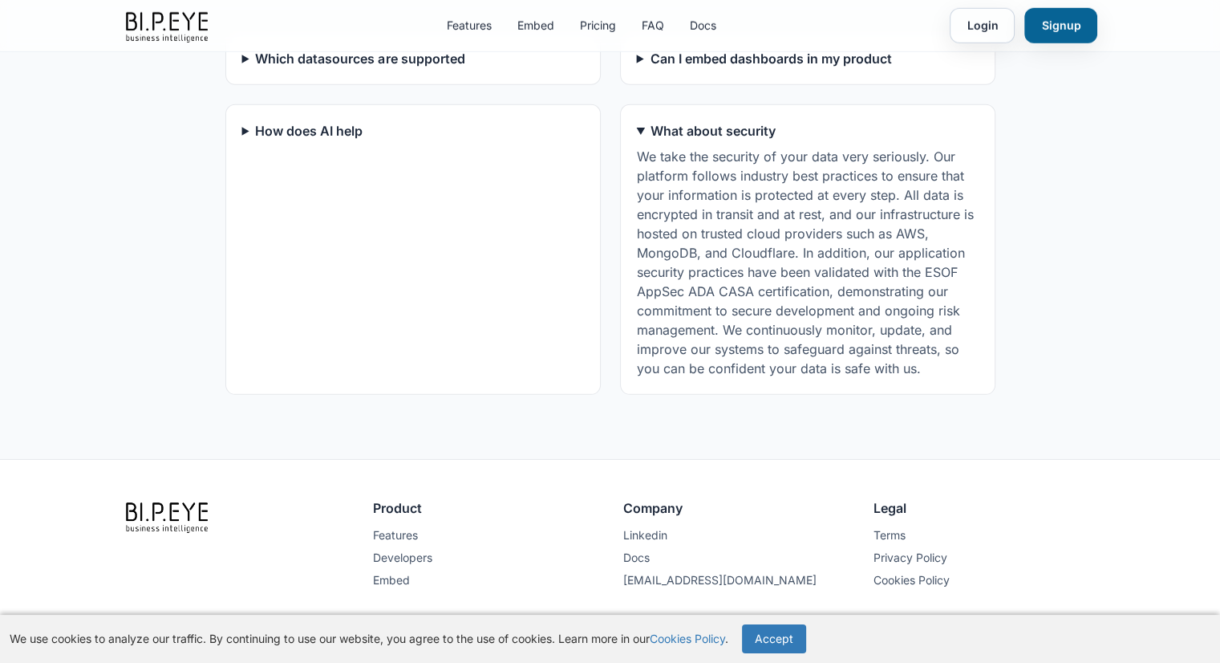
click at [241, 112] on details "How does AI help You can chat with your data, generate queries, get chart recom…" at bounding box center [412, 249] width 375 height 290
click at [252, 123] on summary "How does AI help" at bounding box center [413, 130] width 342 height 19
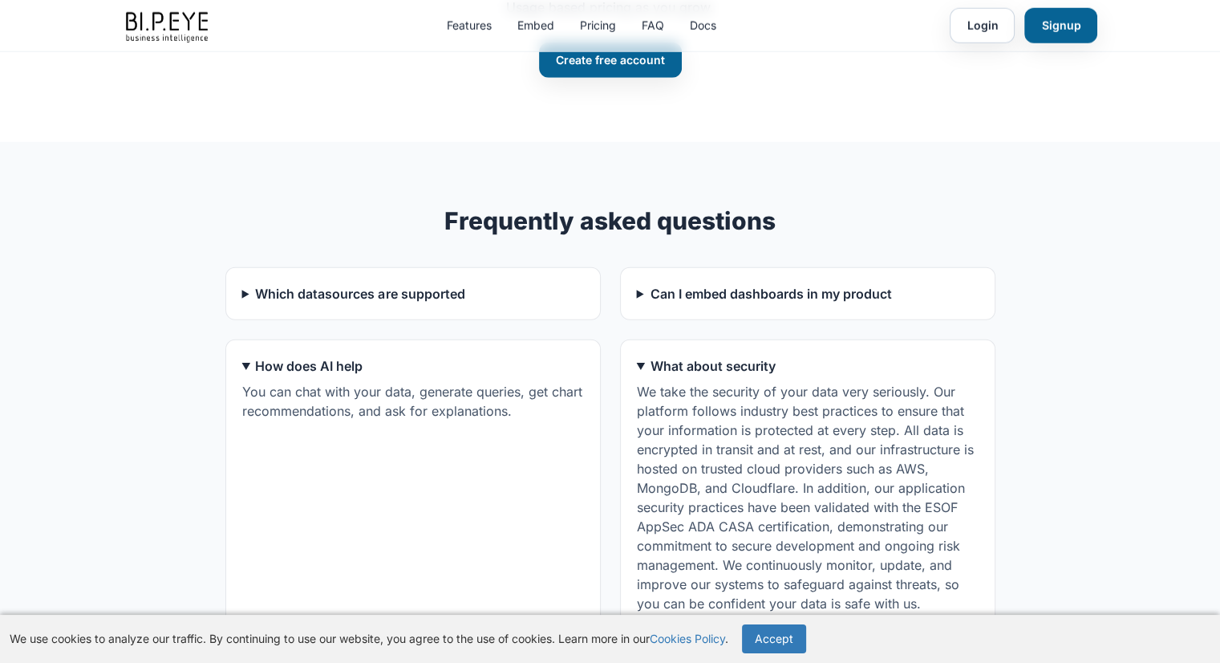
scroll to position [4571, 0]
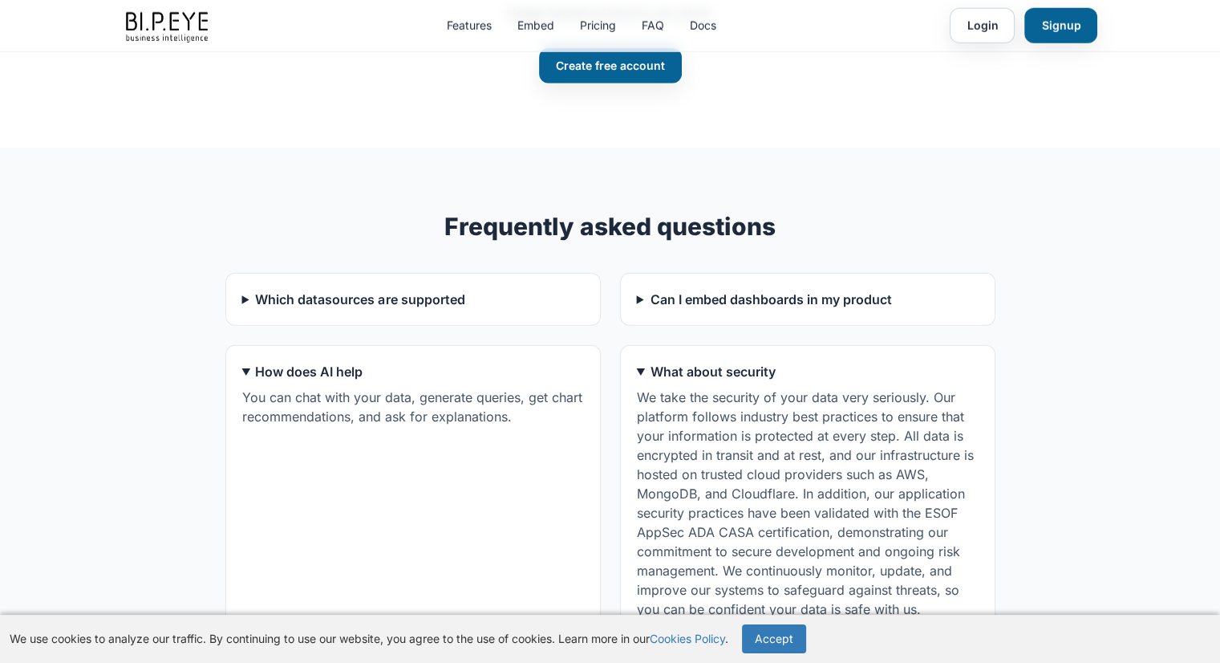
click at [306, 290] on summary "Which datasources are supported" at bounding box center [413, 299] width 342 height 19
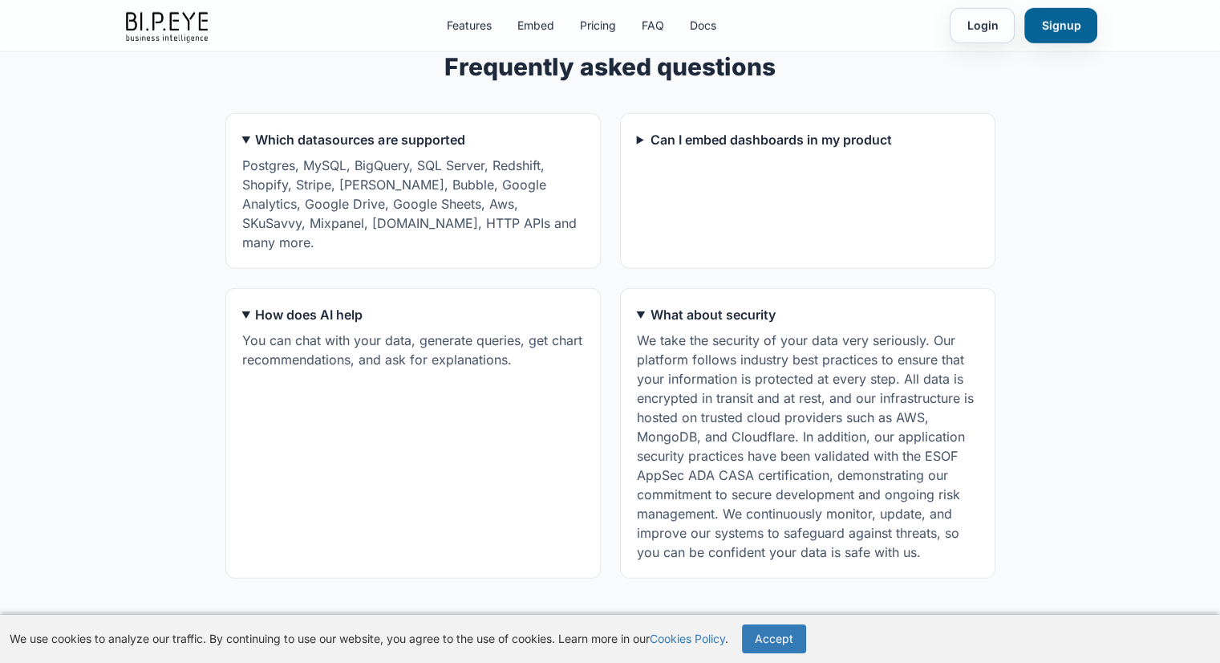
scroll to position [4731, 0]
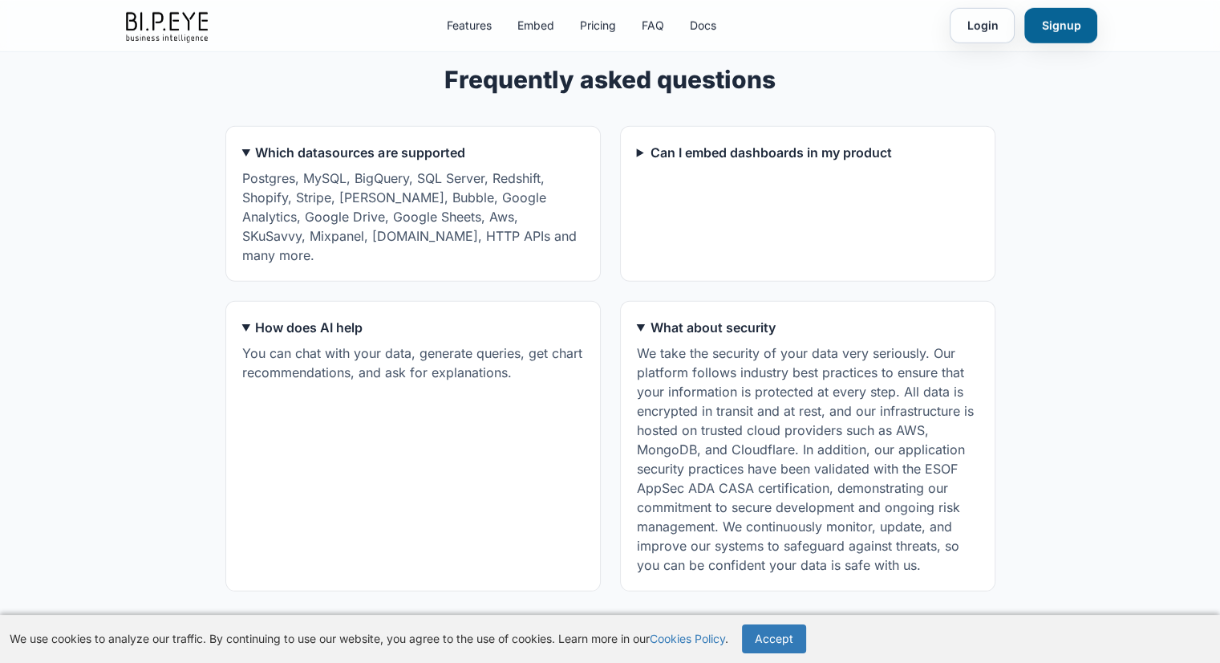
click at [639, 143] on summary "Can I embed dashboards in my product" at bounding box center [808, 152] width 342 height 19
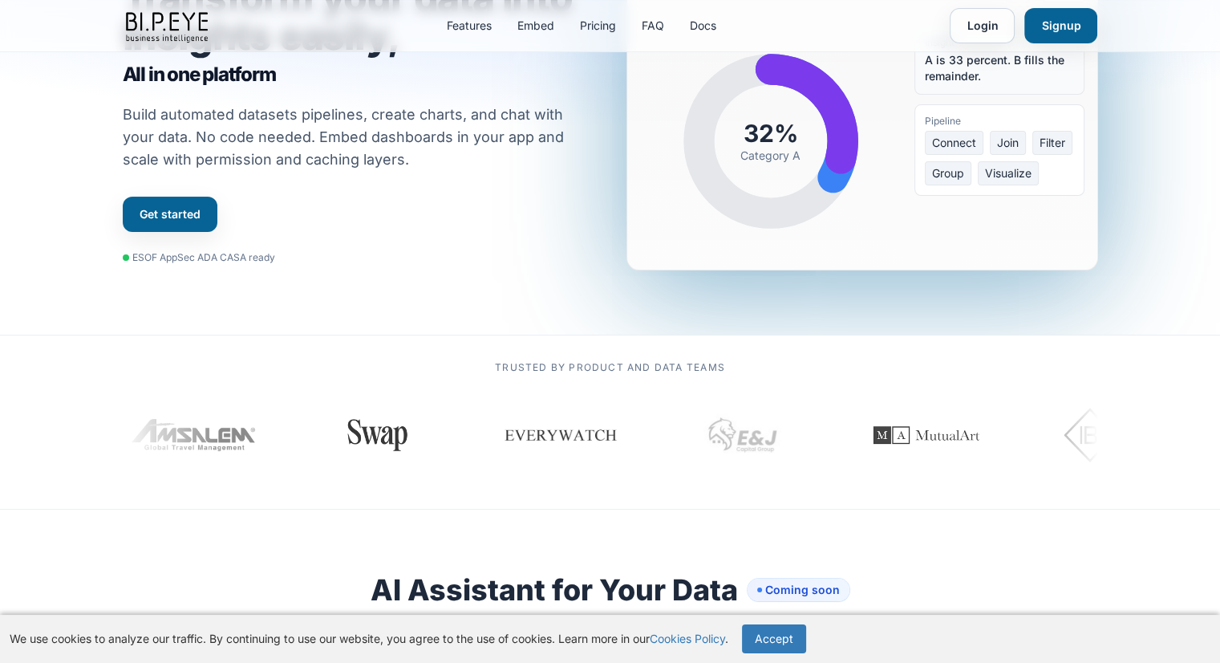
scroll to position [0, 0]
